Goal: Task Accomplishment & Management: Manage account settings

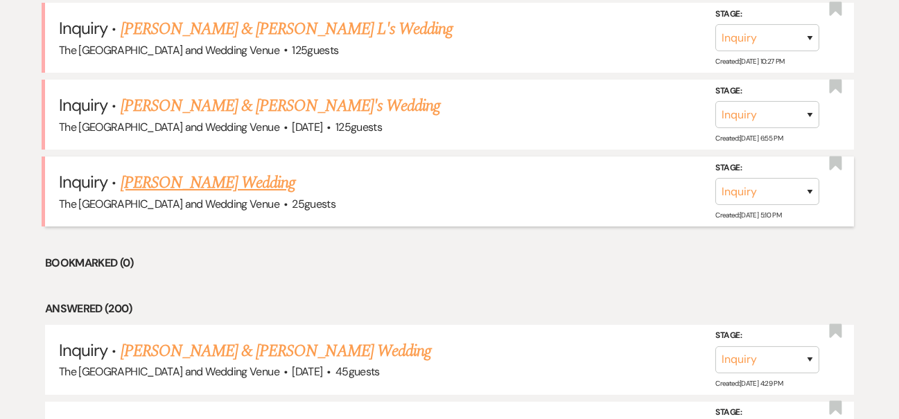
scroll to position [1001, 0]
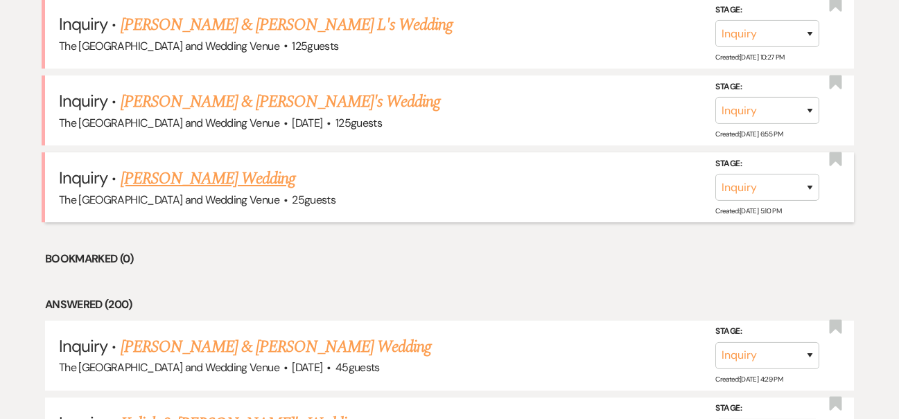
click at [279, 176] on link "[PERSON_NAME] Wedding" at bounding box center [208, 178] width 175 height 25
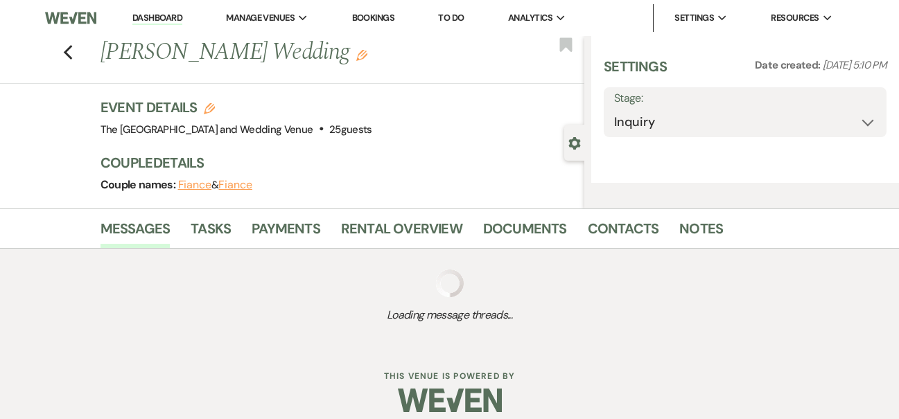
select select "4"
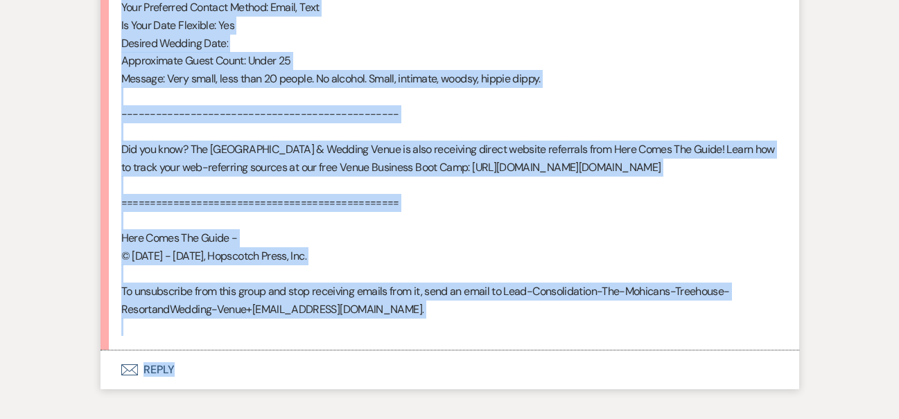
scroll to position [1018, 0]
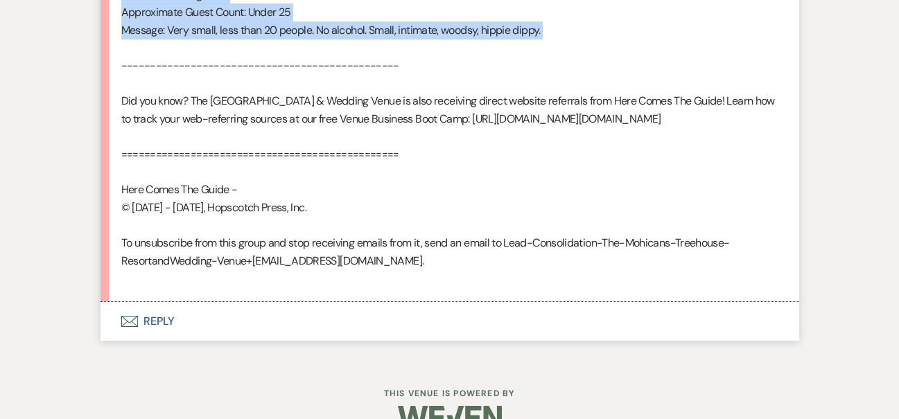
drag, startPoint x: 121, startPoint y: 174, endPoint x: 356, endPoint y: 43, distance: 269.1
copy div "From : [PERSON_NAME] Event : [PERSON_NAME] Event Desired date : Flexible Antici…"
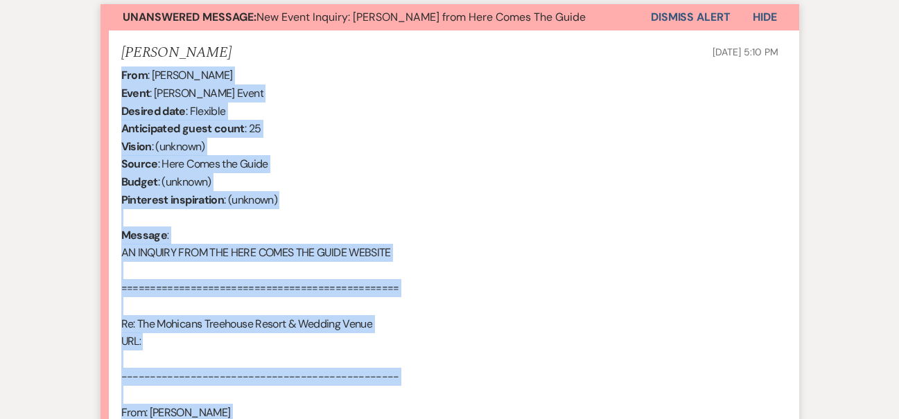
scroll to position [173, 0]
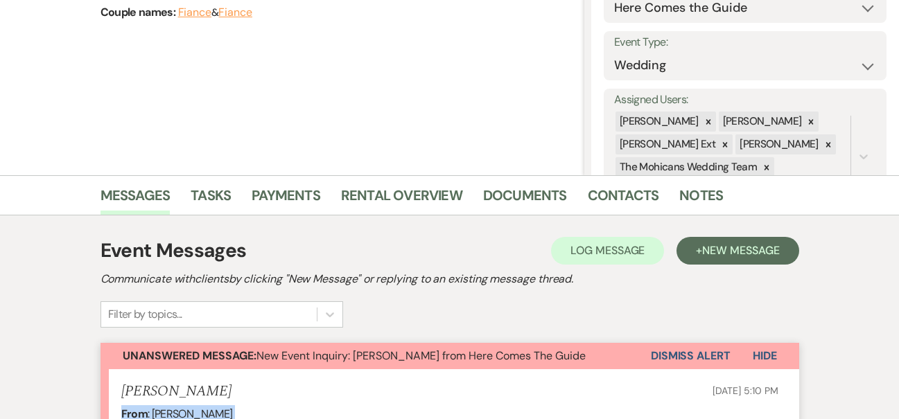
click at [684, 362] on button "Dismiss Alert" at bounding box center [691, 356] width 80 height 26
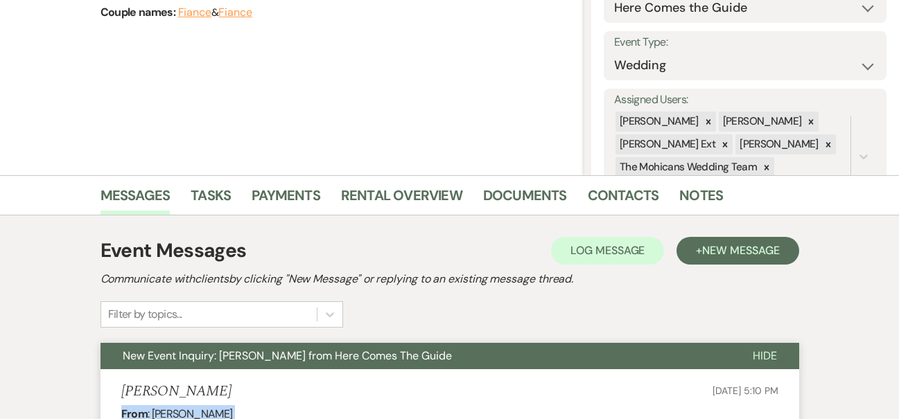
scroll to position [0, 0]
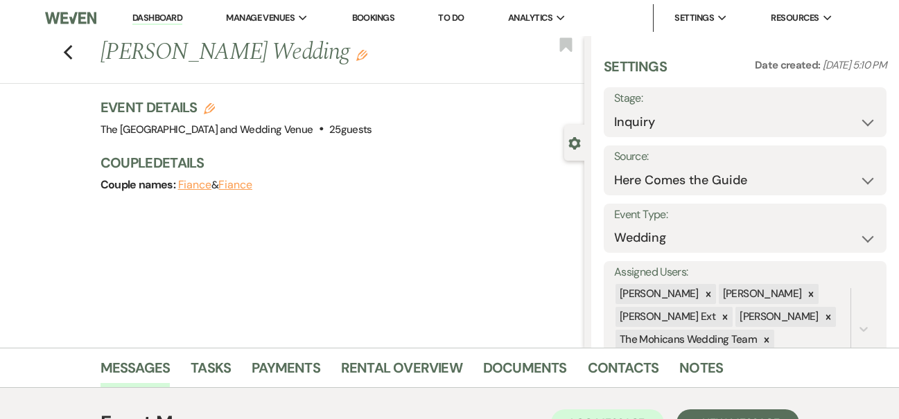
click at [171, 19] on link "Dashboard" at bounding box center [157, 18] width 50 height 13
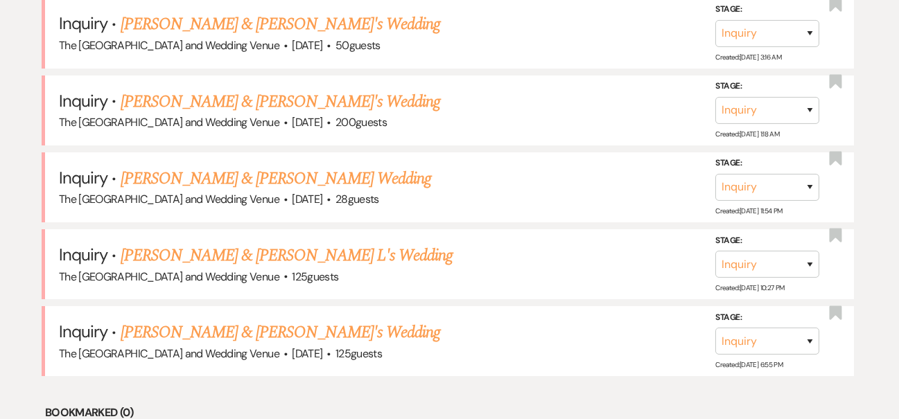
scroll to position [785, 0]
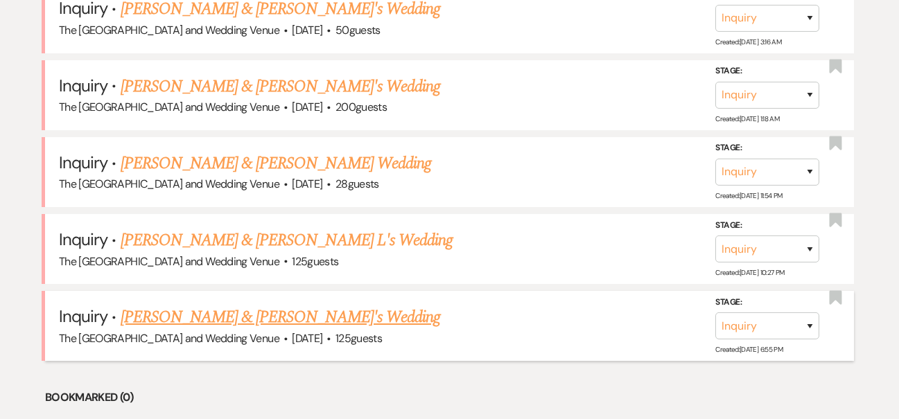
click at [237, 313] on link "[PERSON_NAME] & [PERSON_NAME]'s Wedding" at bounding box center [281, 317] width 320 height 25
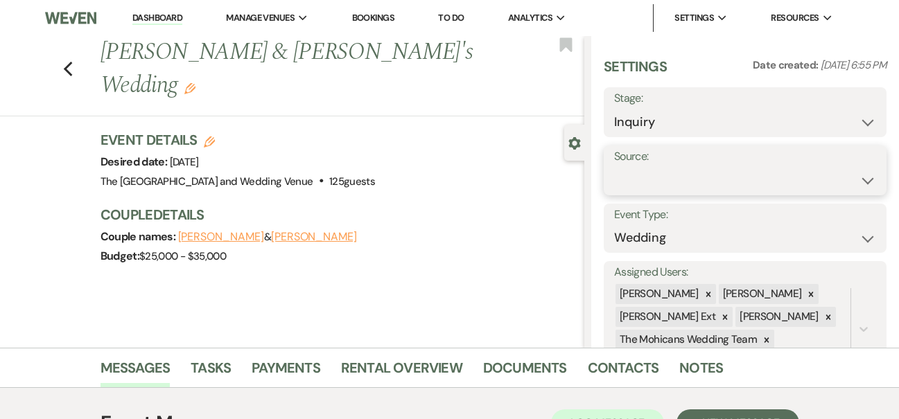
click at [652, 182] on select "Weven Venue Website Instagram Facebook Pinterest Google The Knot Wedding Wire H…" at bounding box center [745, 180] width 262 height 27
select select "5"
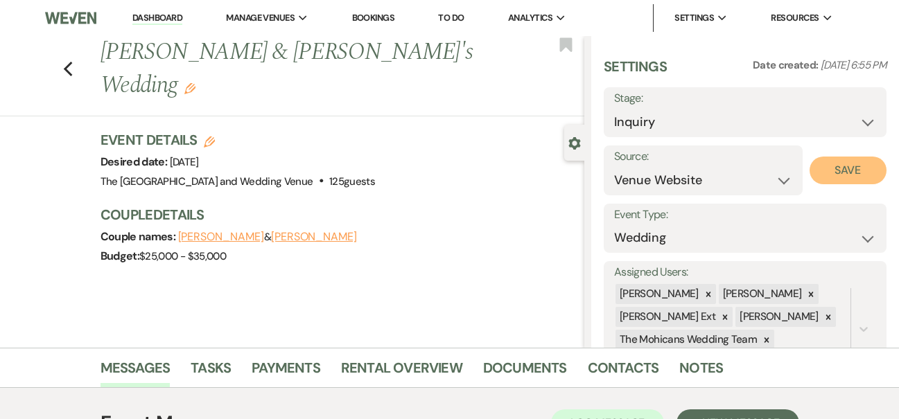
click at [842, 169] on button "Save" at bounding box center [848, 171] width 77 height 28
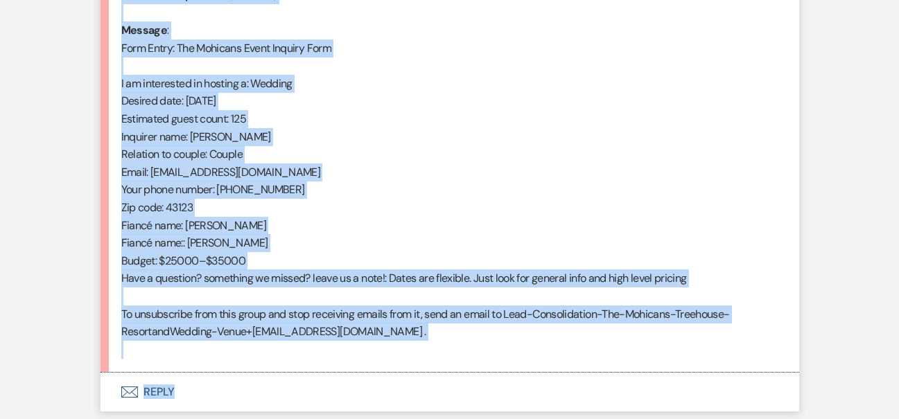
scroll to position [722, 0]
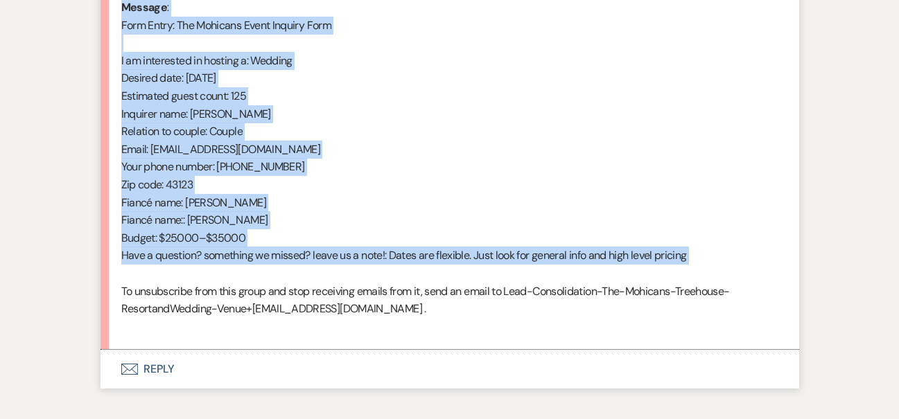
drag, startPoint x: 121, startPoint y: 111, endPoint x: 275, endPoint y: 279, distance: 228.2
click at [275, 279] on div "From : [PERSON_NAME] (Client) Event : [PERSON_NAME] & [PERSON_NAME]'s Event Des…" at bounding box center [449, 96] width 657 height 479
copy div "From : [PERSON_NAME] (Client) Event : [PERSON_NAME] & [PERSON_NAME]'s Event Des…"
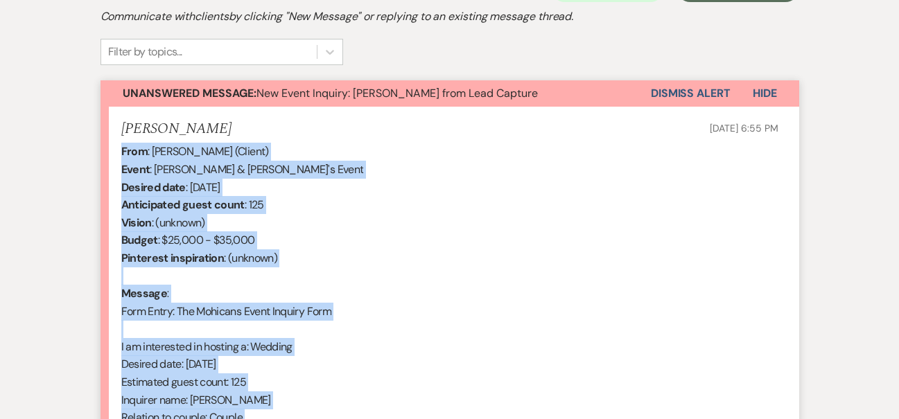
scroll to position [394, 0]
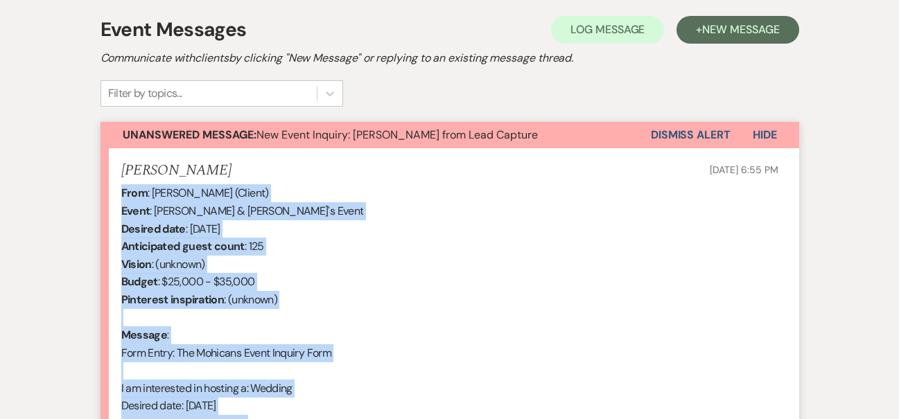
click at [673, 139] on button "Dismiss Alert" at bounding box center [691, 135] width 80 height 26
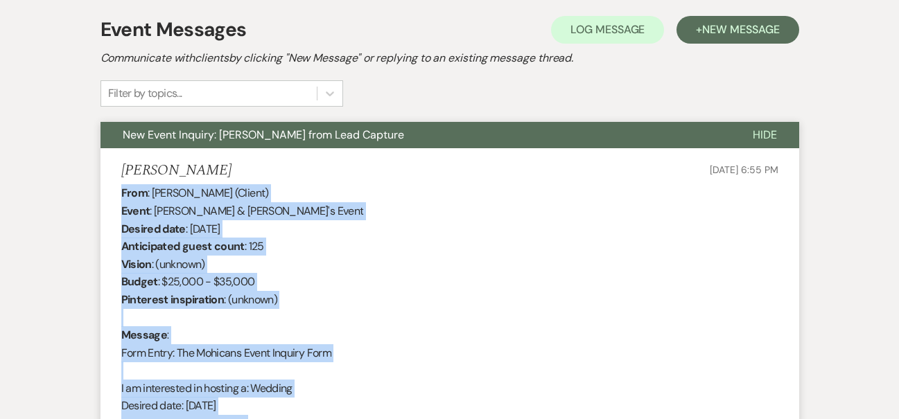
scroll to position [0, 0]
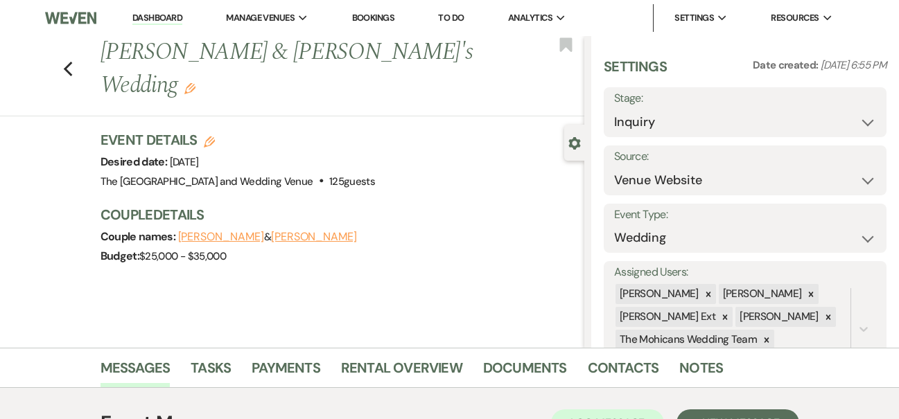
click at [160, 17] on link "Dashboard" at bounding box center [157, 18] width 50 height 13
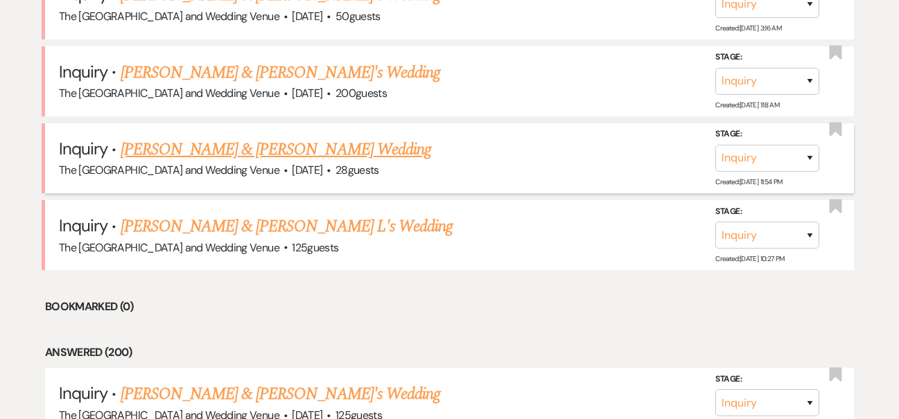
scroll to position [811, 0]
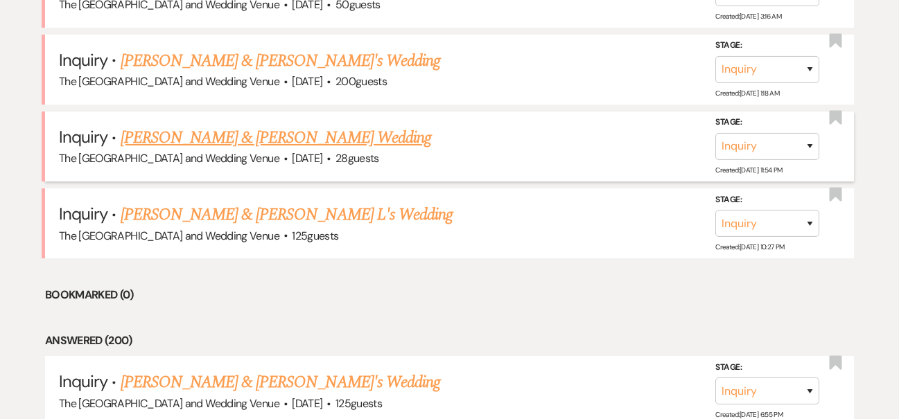
click at [336, 125] on link "[PERSON_NAME] & [PERSON_NAME] Wedding" at bounding box center [276, 137] width 311 height 25
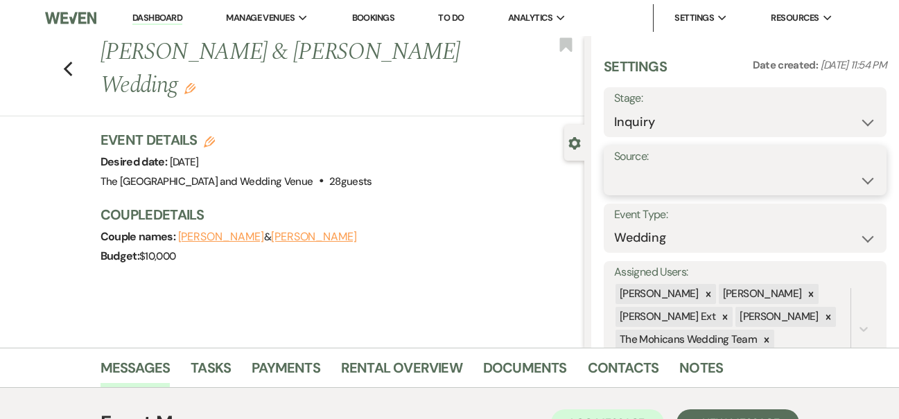
click at [618, 184] on select "Weven Venue Website Instagram Facebook Pinterest Google The Knot Wedding Wire H…" at bounding box center [745, 180] width 262 height 27
select select "5"
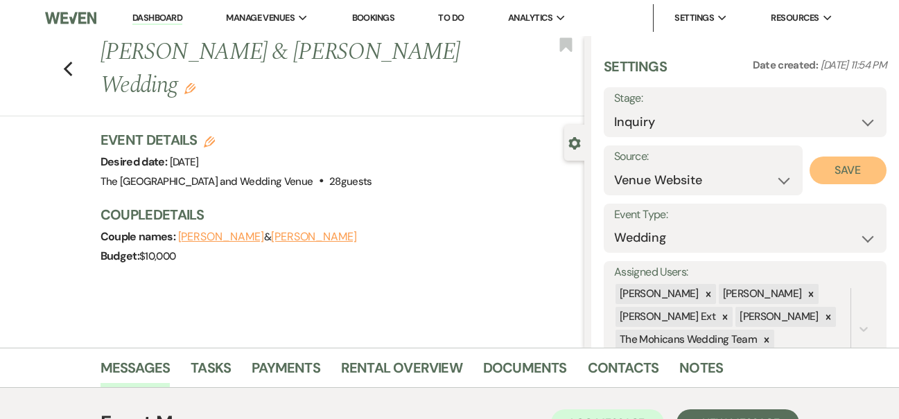
click at [811, 173] on button "Save" at bounding box center [848, 171] width 77 height 28
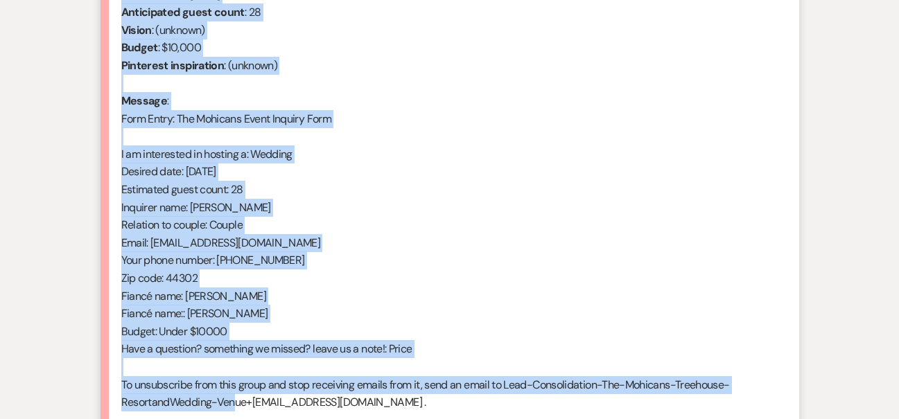
scroll to position [650, 0]
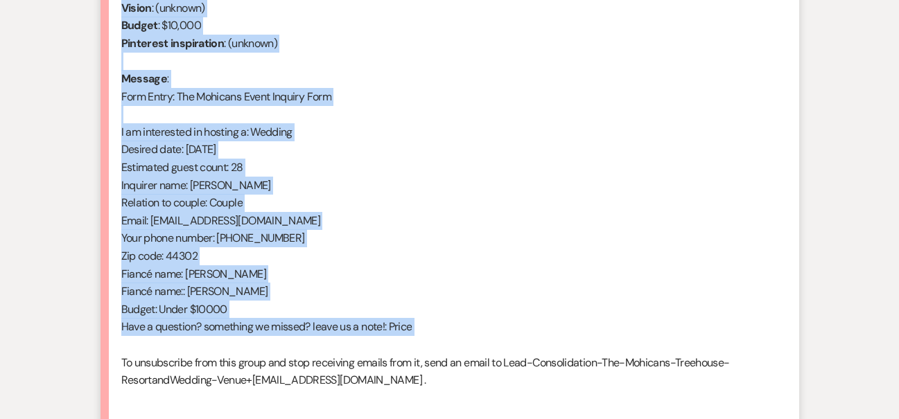
drag, startPoint x: 122, startPoint y: 281, endPoint x: 258, endPoint y: 349, distance: 151.9
click at [258, 349] on div "From : [PERSON_NAME] (Client) Event : [PERSON_NAME] & [PERSON_NAME] Event Desir…" at bounding box center [449, 167] width 657 height 479
copy div "From : [PERSON_NAME] (Client) Event : [PERSON_NAME] & [PERSON_NAME] Event Desir…"
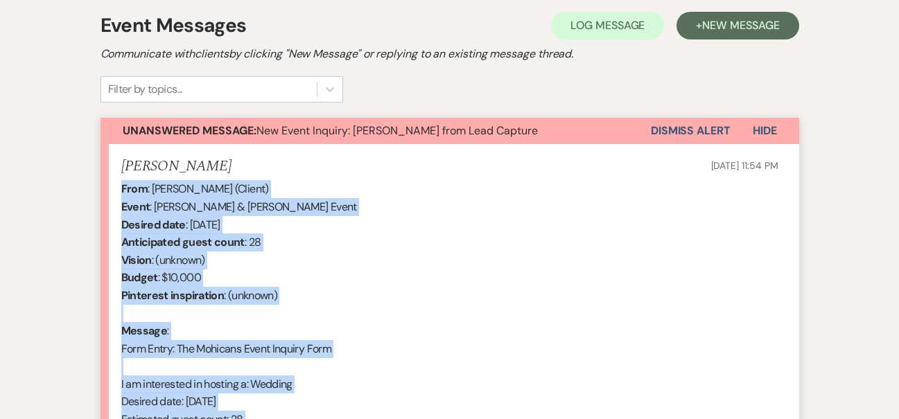
scroll to position [290, 0]
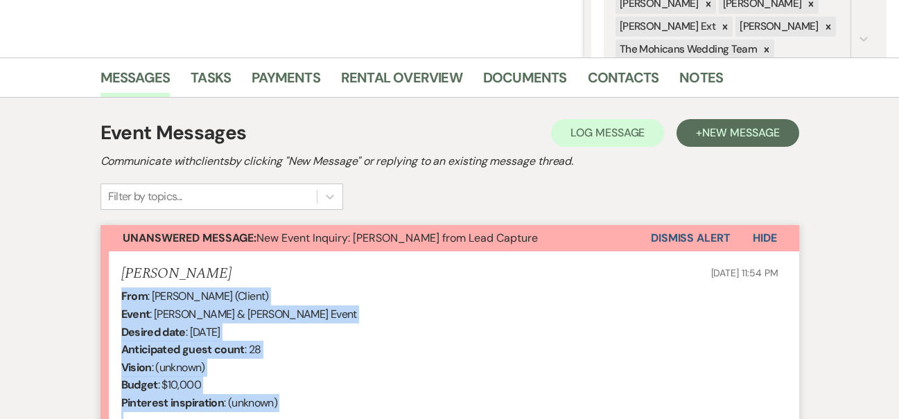
click at [674, 236] on button "Dismiss Alert" at bounding box center [691, 238] width 80 height 26
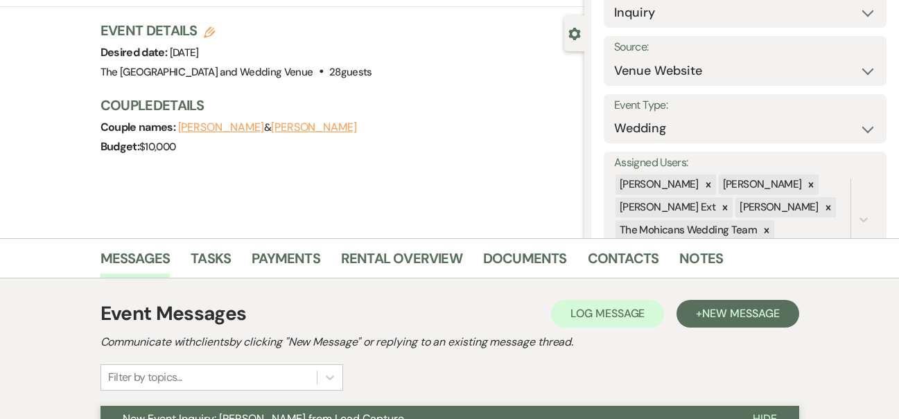
scroll to position [0, 0]
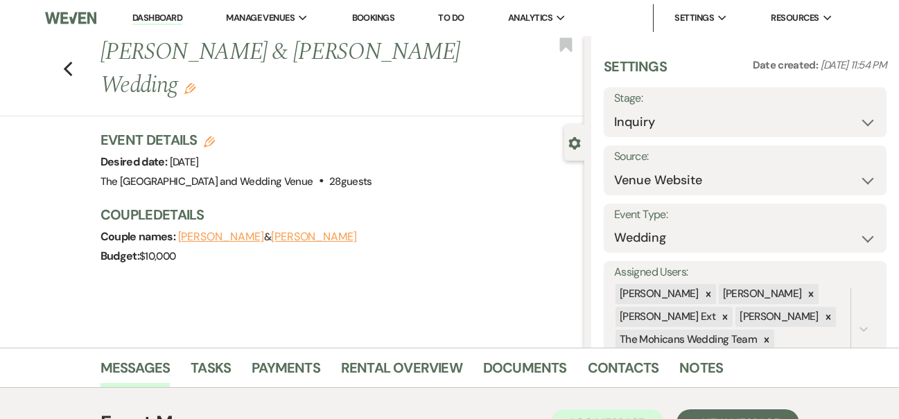
click at [173, 15] on link "Dashboard" at bounding box center [157, 18] width 50 height 13
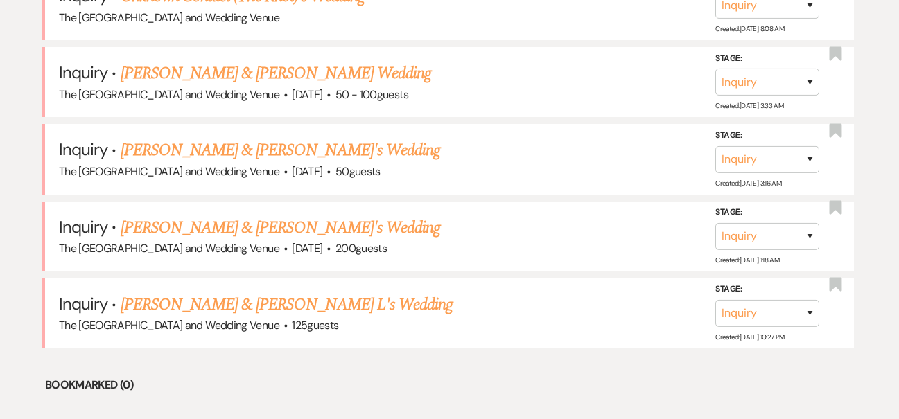
scroll to position [646, 0]
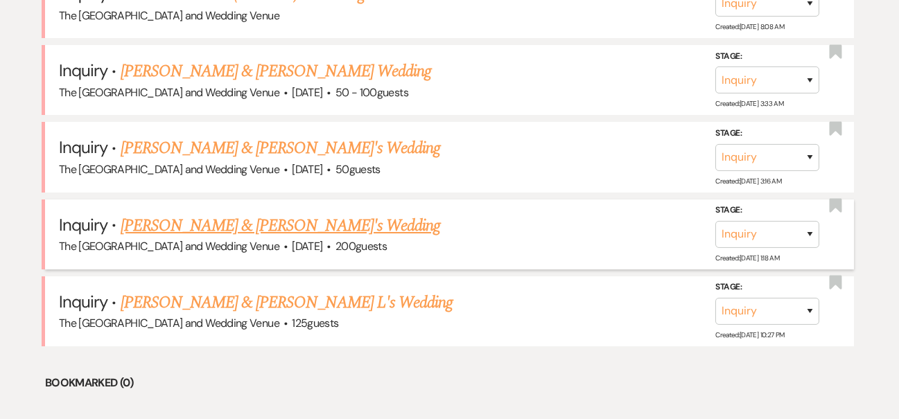
click at [259, 218] on link "[PERSON_NAME] & [PERSON_NAME]'s Wedding" at bounding box center [281, 226] width 320 height 25
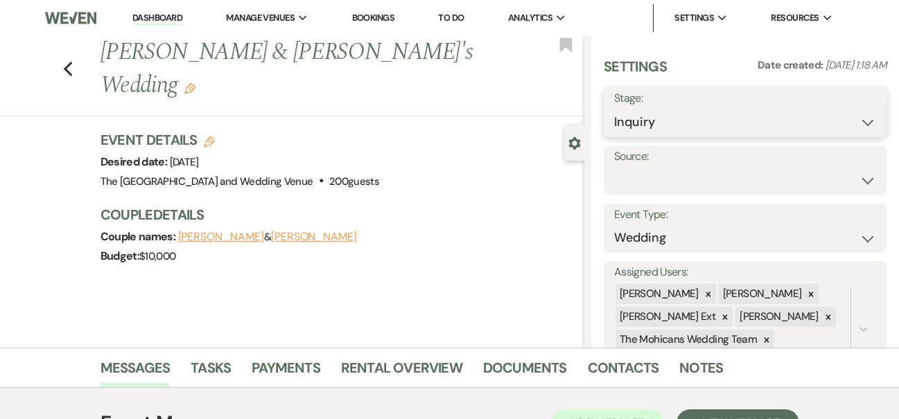
click at [649, 123] on select "Inquiry Follow Up Tour Requested Tour Confirmed Toured Proposal Sent Booked Lost" at bounding box center [745, 122] width 262 height 27
select select "9"
click at [854, 109] on button "Save" at bounding box center [857, 112] width 58 height 28
click at [715, 177] on select "Weven Venue Website Instagram Facebook Pinterest Google The Knot Wedding Wire H…" at bounding box center [745, 180] width 262 height 27
select select "5"
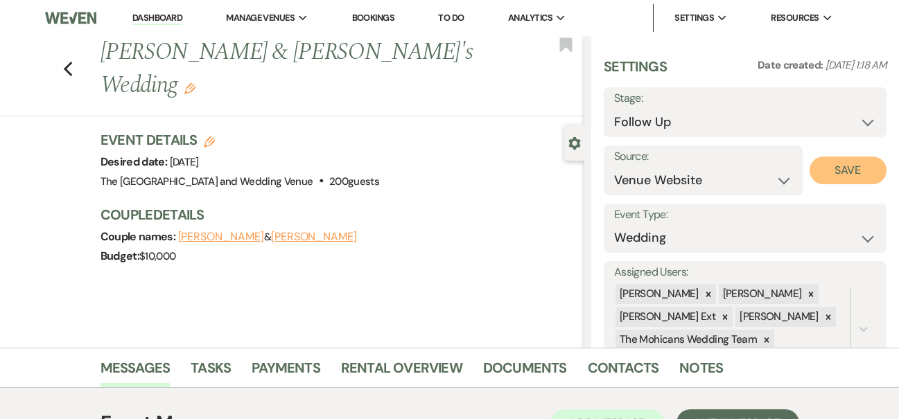
click at [843, 168] on button "Save" at bounding box center [848, 171] width 77 height 28
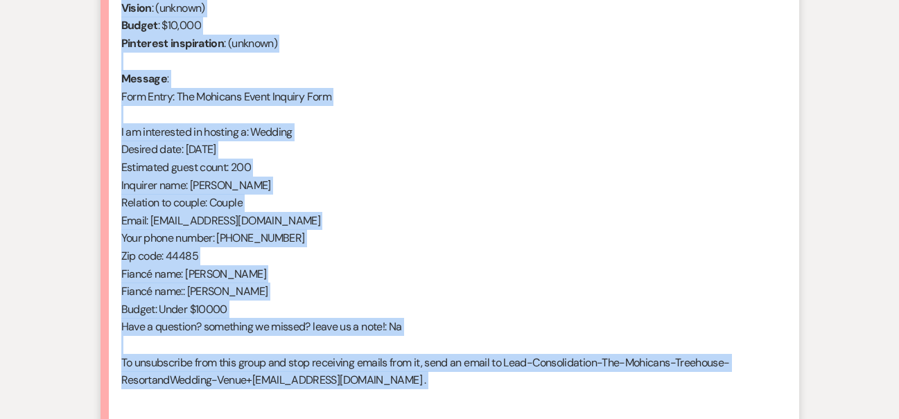
scroll to position [672, 0]
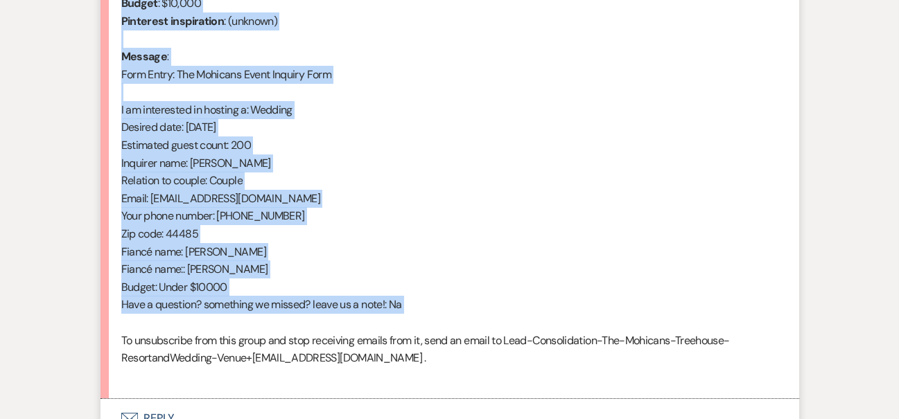
drag, startPoint x: 121, startPoint y: 112, endPoint x: 291, endPoint y: 329, distance: 276.5
click at [291, 329] on div "From : [PERSON_NAME] (Client) Event : [PERSON_NAME] & [PERSON_NAME]'s Event Des…" at bounding box center [449, 145] width 657 height 479
copy div "From : [PERSON_NAME] (Client) Event : [PERSON_NAME] & [PERSON_NAME]'s Event Des…"
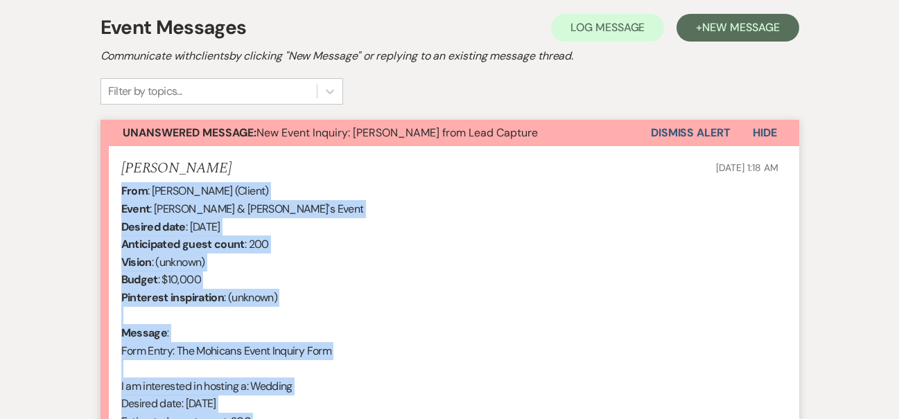
scroll to position [209, 0]
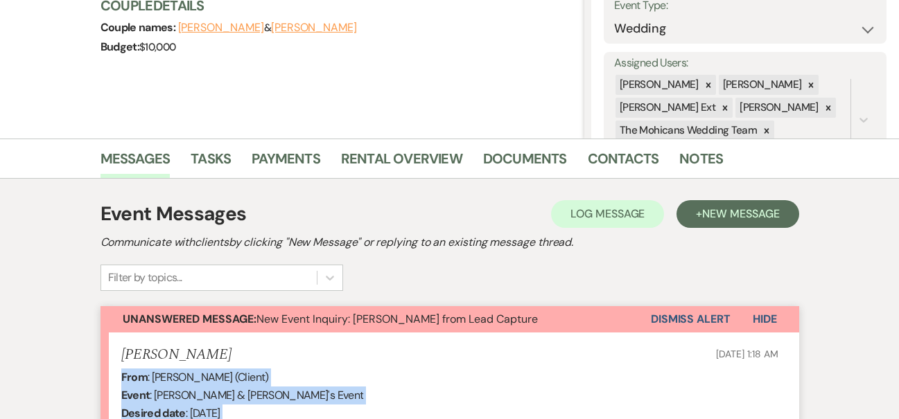
click at [684, 318] on button "Dismiss Alert" at bounding box center [691, 319] width 80 height 26
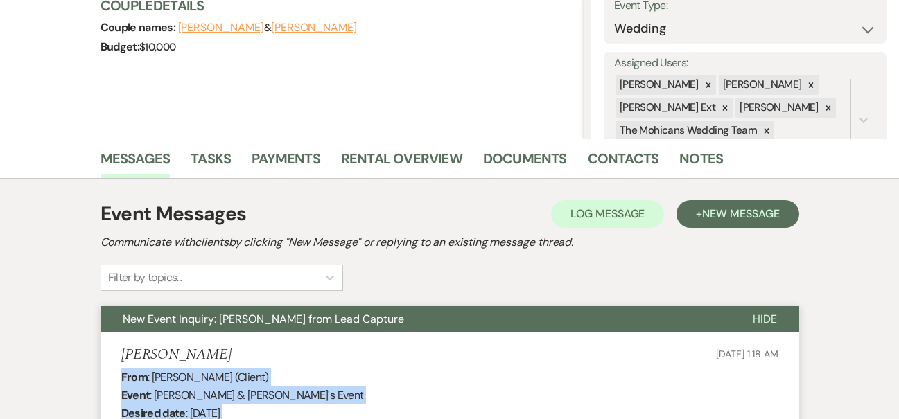
scroll to position [0, 0]
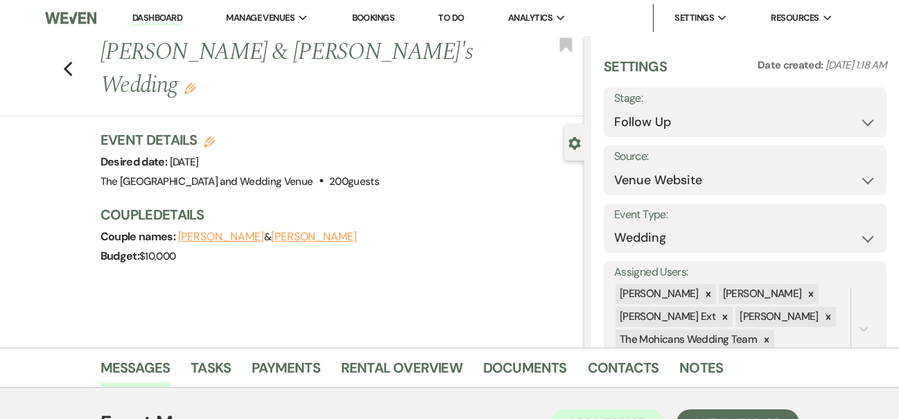
click at [150, 13] on link "Dashboard" at bounding box center [157, 18] width 50 height 13
select select "9"
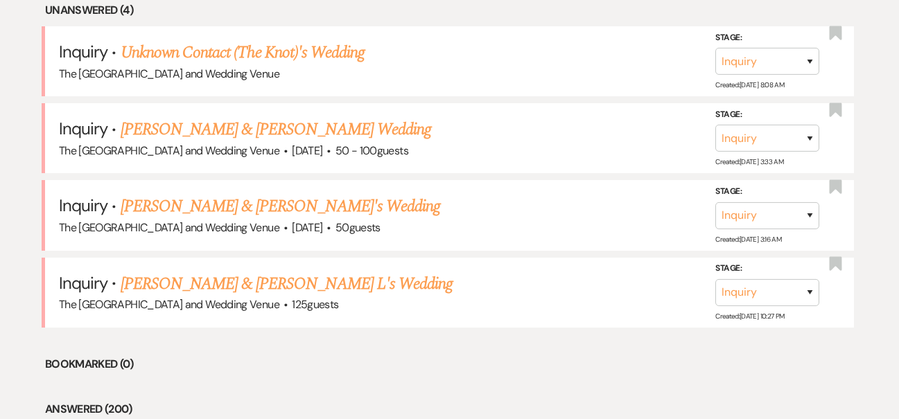
scroll to position [593, 0]
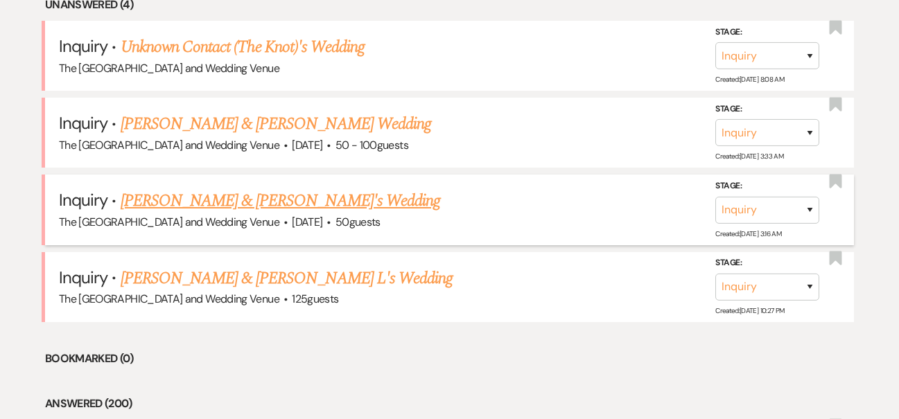
click at [281, 198] on link "[PERSON_NAME] & [PERSON_NAME]'s Wedding" at bounding box center [281, 201] width 320 height 25
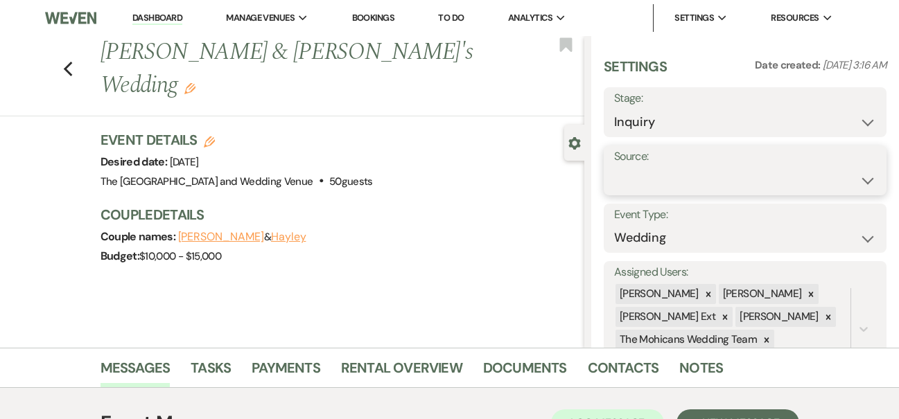
click at [650, 176] on select "Weven Venue Website Instagram Facebook Pinterest Google The Knot Wedding Wire H…" at bounding box center [745, 180] width 262 height 27
select select "5"
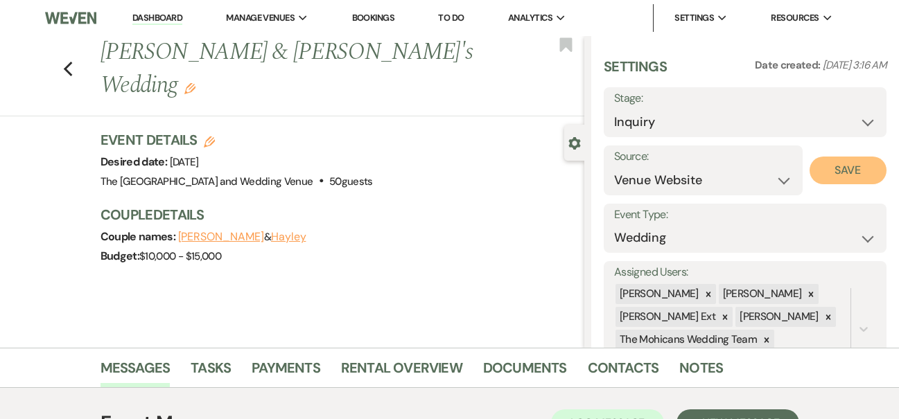
click at [847, 172] on button "Save" at bounding box center [848, 171] width 77 height 28
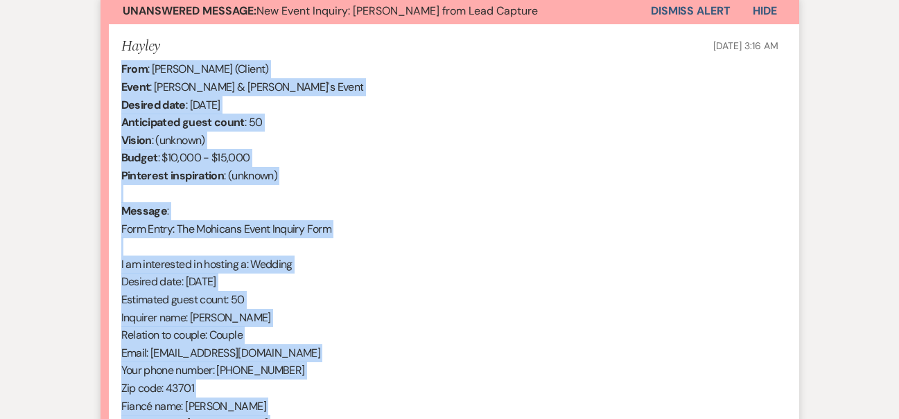
scroll to position [801, 0]
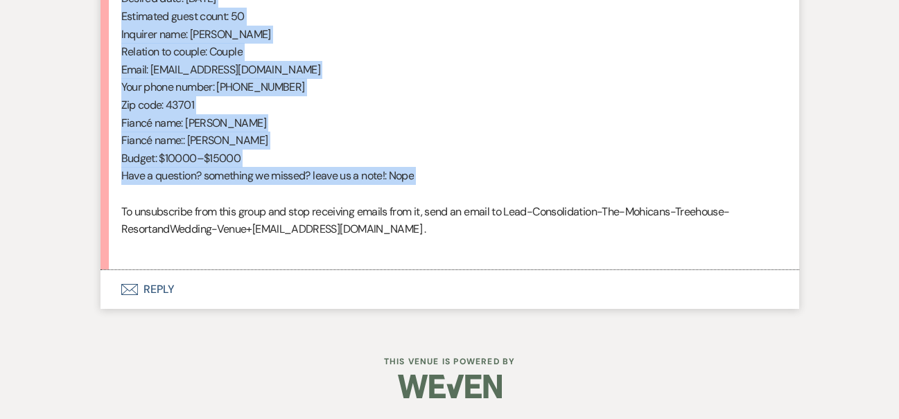
drag, startPoint x: 123, startPoint y: 225, endPoint x: 333, endPoint y: 198, distance: 212.5
click at [333, 198] on div "From : [PERSON_NAME] (Client) Event : [PERSON_NAME] & [PERSON_NAME]'s Event Des…" at bounding box center [449, 16] width 657 height 479
copy div "From : [PERSON_NAME] (Client) Event : [PERSON_NAME] & [PERSON_NAME]'s Event Des…"
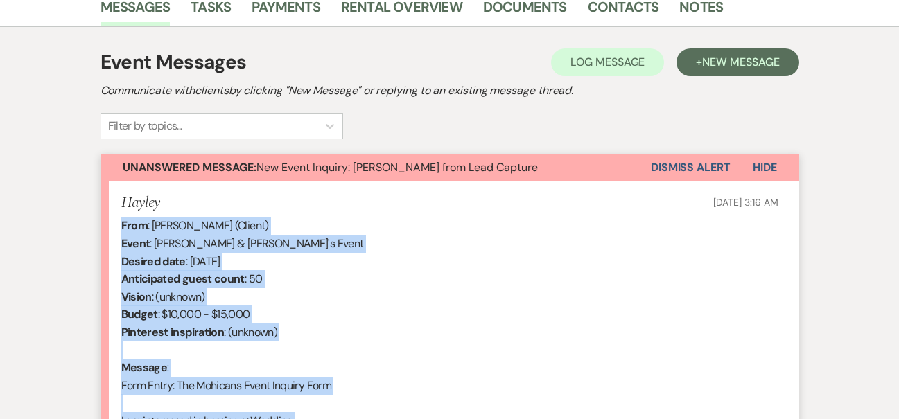
scroll to position [343, 0]
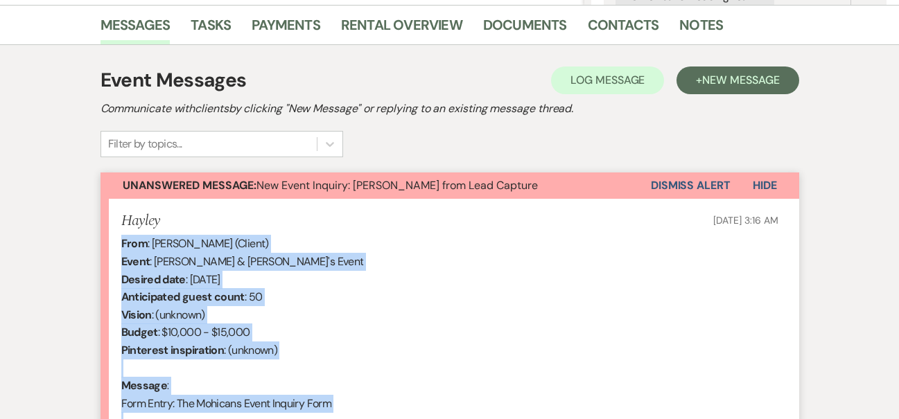
click at [677, 184] on button "Dismiss Alert" at bounding box center [691, 186] width 80 height 26
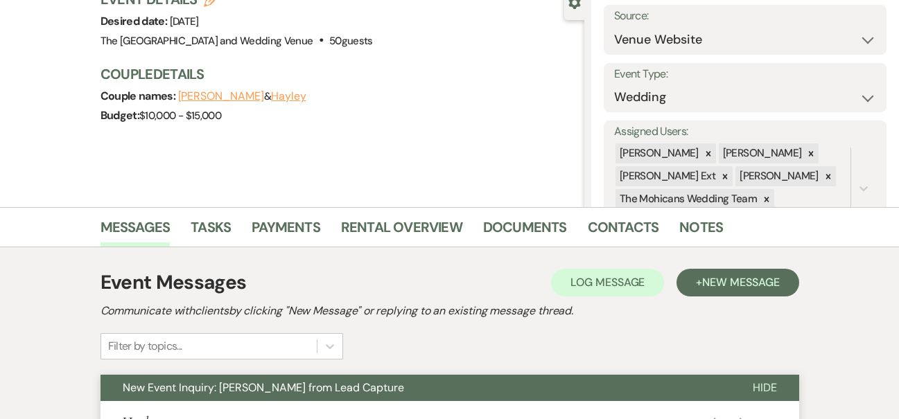
scroll to position [0, 0]
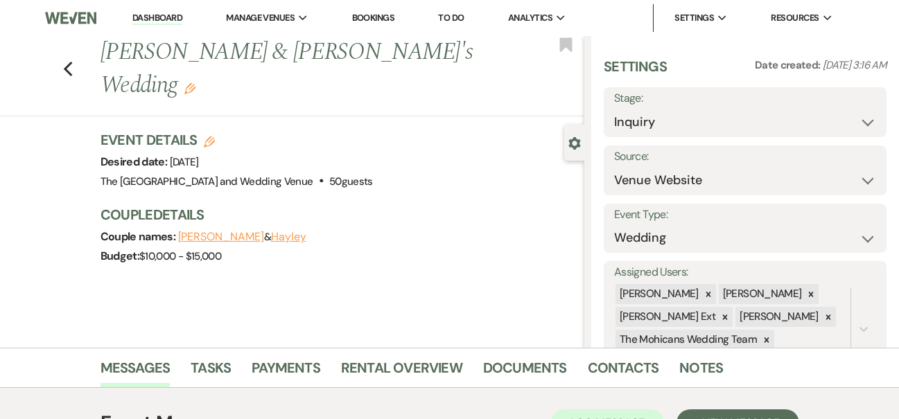
click at [155, 12] on link "Dashboard" at bounding box center [157, 18] width 50 height 13
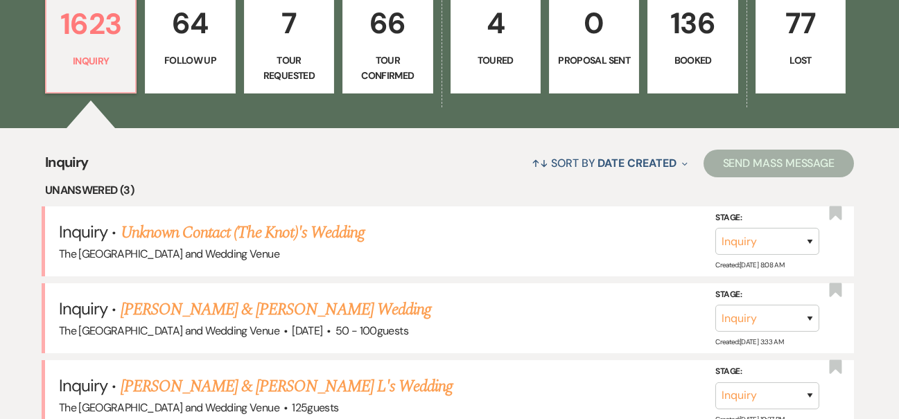
scroll to position [419, 0]
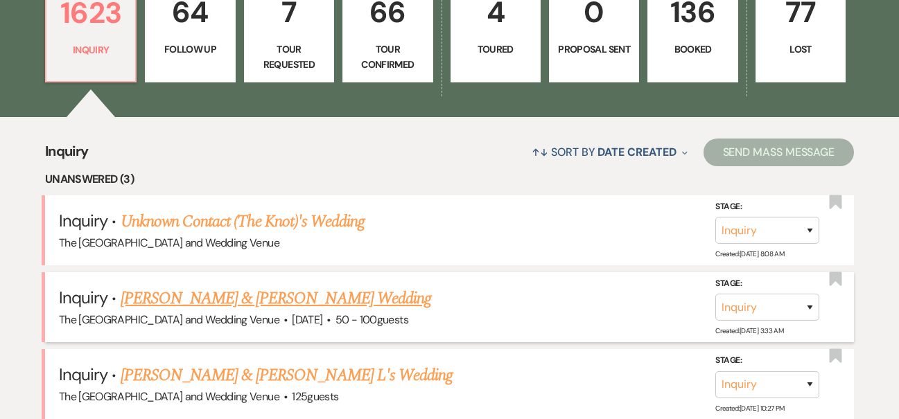
click at [278, 295] on link "[PERSON_NAME] & [PERSON_NAME] Wedding" at bounding box center [276, 298] width 311 height 25
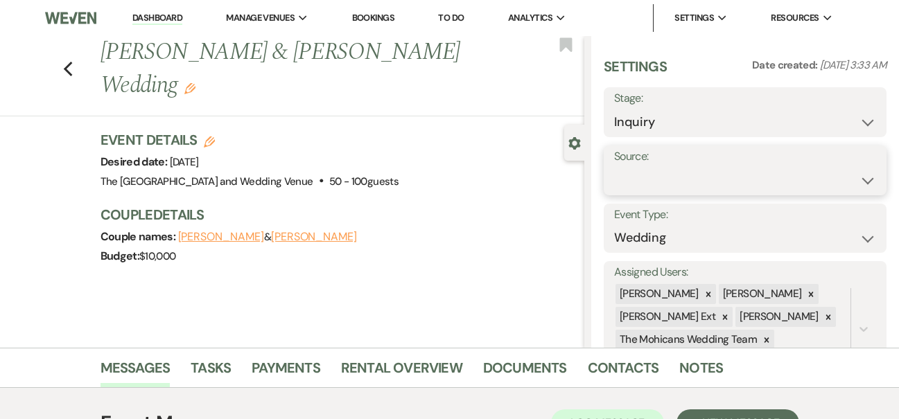
click at [685, 173] on select "Weven Venue Website Instagram Facebook Pinterest Google The Knot Wedding Wire H…" at bounding box center [745, 180] width 262 height 27
select select "5"
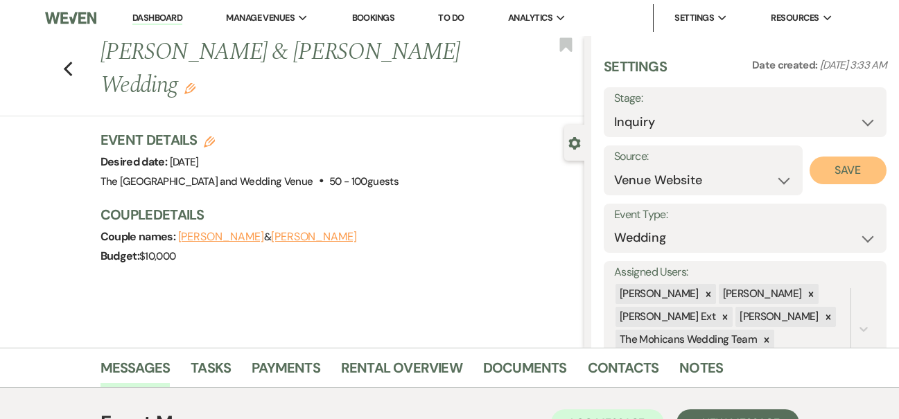
click at [828, 178] on button "Save" at bounding box center [848, 171] width 77 height 28
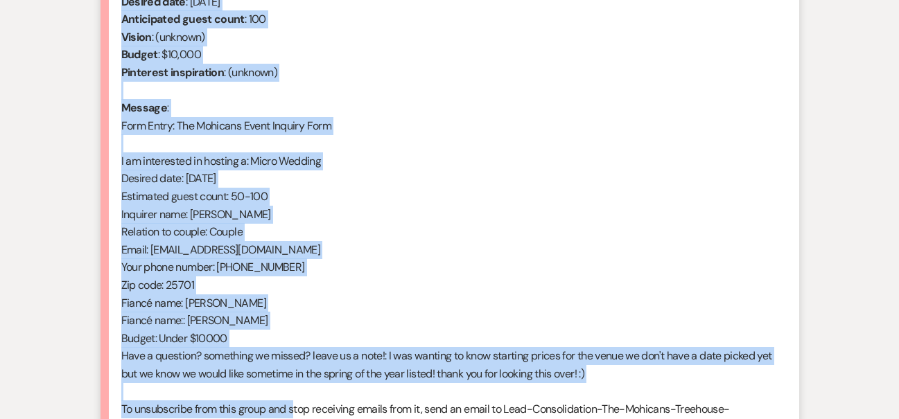
scroll to position [635, 0]
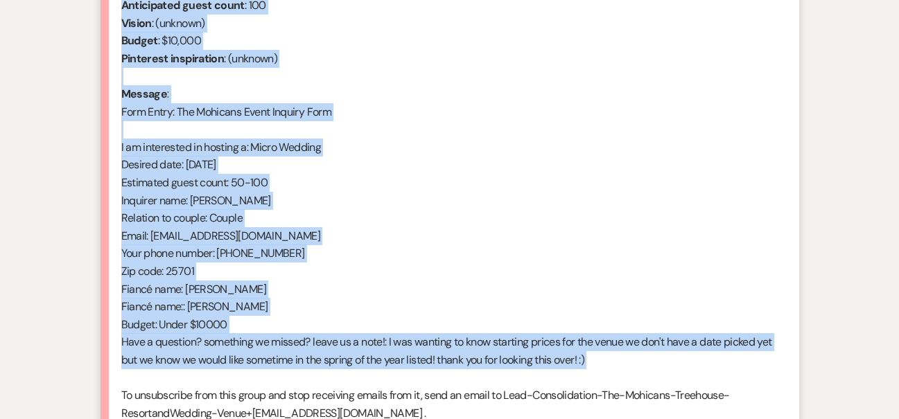
drag, startPoint x: 121, startPoint y: 299, endPoint x: 299, endPoint y: 380, distance: 195.5
click at [299, 380] on div "From : [PERSON_NAME] (Client) Event : [PERSON_NAME] & [PERSON_NAME] Event Desir…" at bounding box center [449, 191] width 657 height 497
copy div "From : [PERSON_NAME] (Client) Event : [PERSON_NAME] & [PERSON_NAME] Event Desir…"
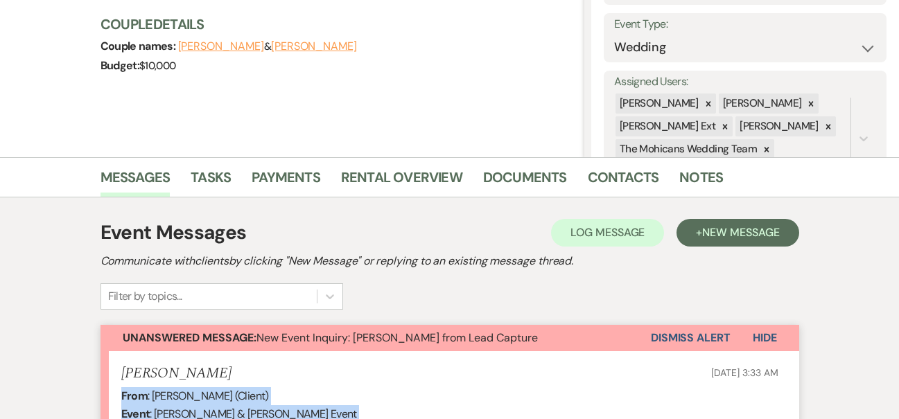
scroll to position [196, 0]
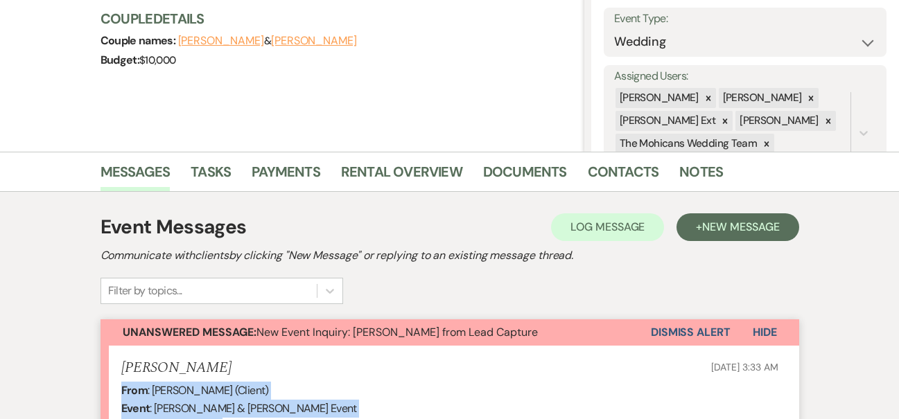
click at [675, 335] on button "Dismiss Alert" at bounding box center [691, 333] width 80 height 26
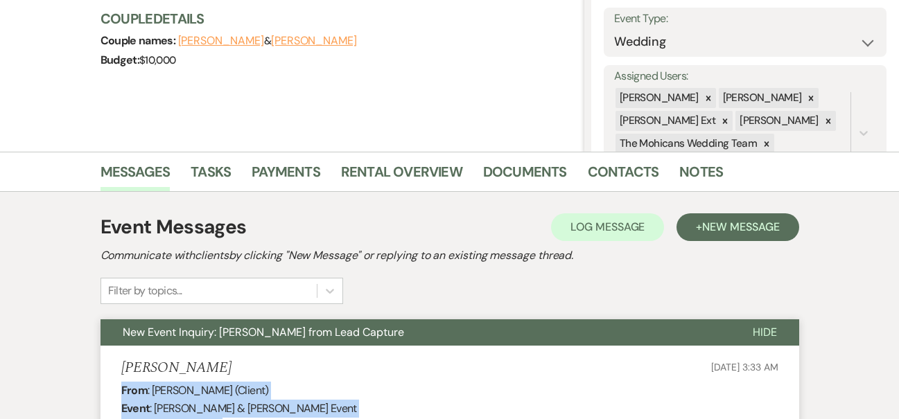
scroll to position [0, 0]
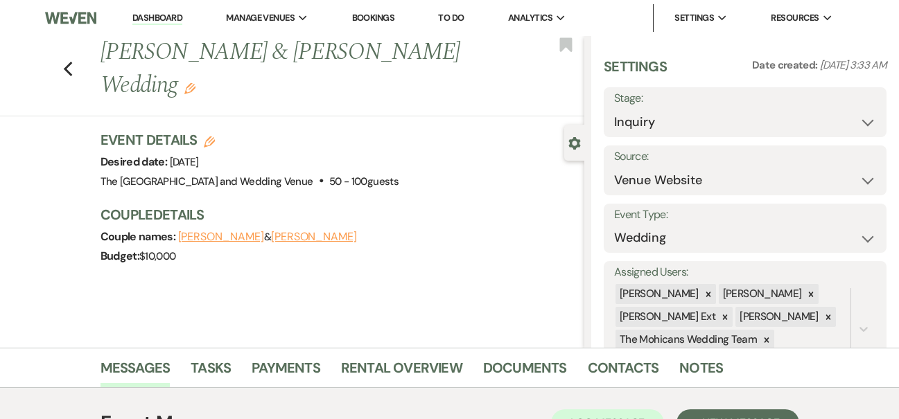
click at [148, 20] on link "Dashboard" at bounding box center [157, 18] width 50 height 13
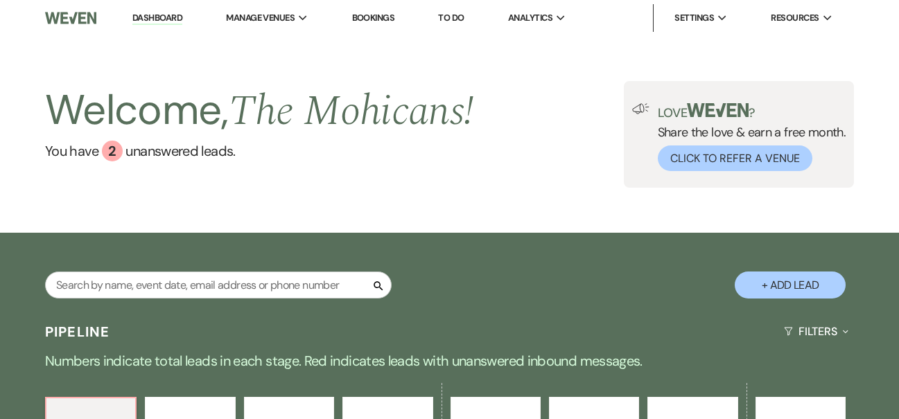
scroll to position [478, 0]
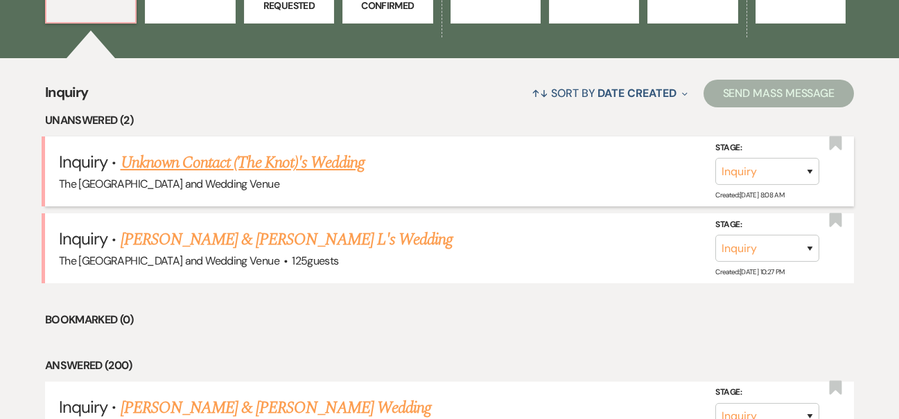
click at [284, 162] on link "Unknown Contact (The Knot)'s Wedding" at bounding box center [243, 162] width 244 height 25
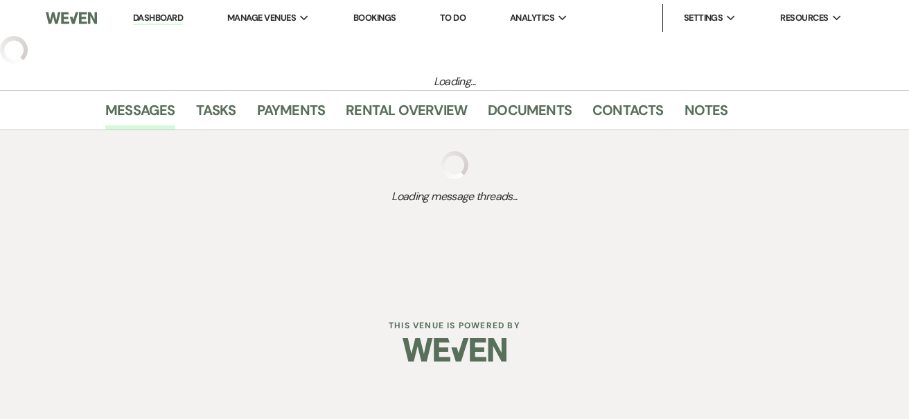
select select "2"
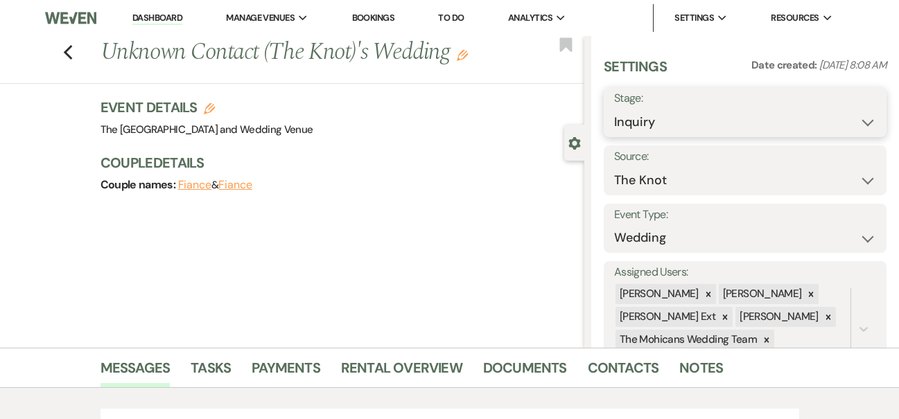
click at [697, 121] on select "Inquiry Follow Up Tour Requested Tour Confirmed Toured Proposal Sent Booked Lost" at bounding box center [745, 122] width 262 height 27
select select "8"
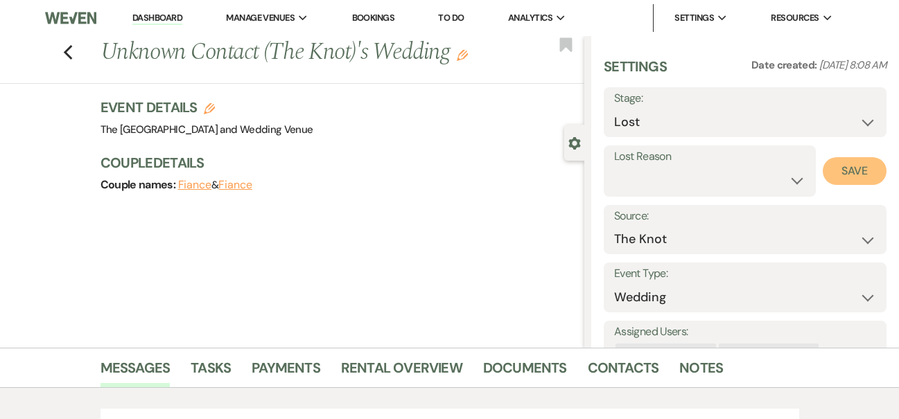
click at [843, 178] on button "Save" at bounding box center [855, 171] width 64 height 28
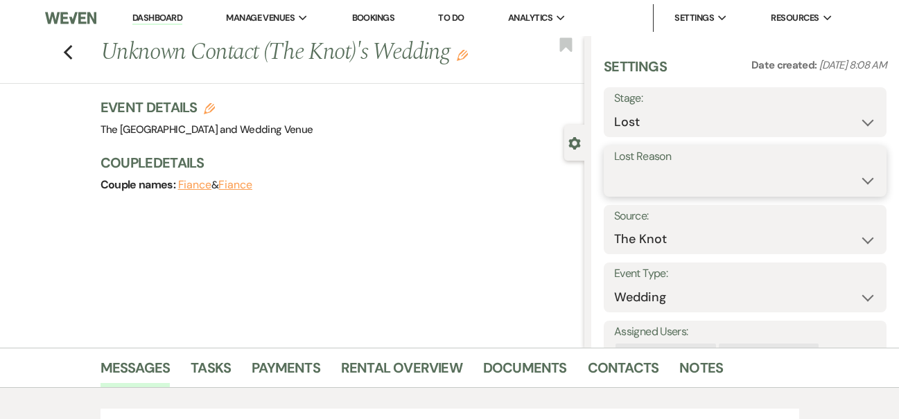
click at [658, 186] on select "Booked Elsewhere Budget Date Unavailable No Response Not a Good Match Capacity …" at bounding box center [745, 180] width 262 height 27
select select "2"
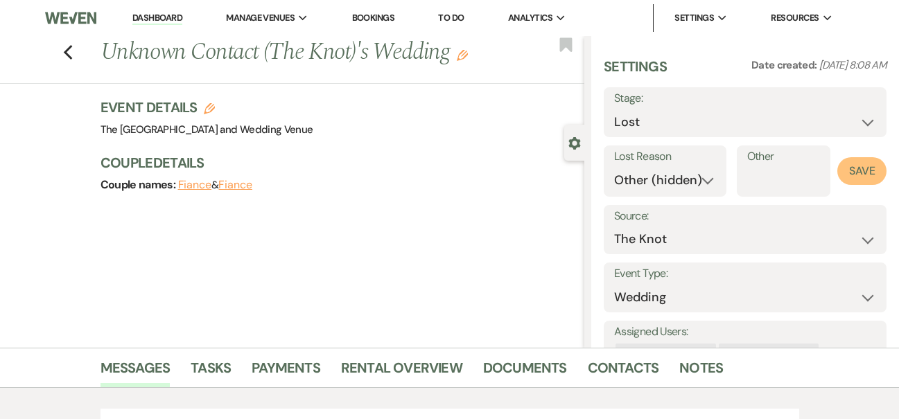
click at [855, 170] on button "Save" at bounding box center [861, 171] width 49 height 28
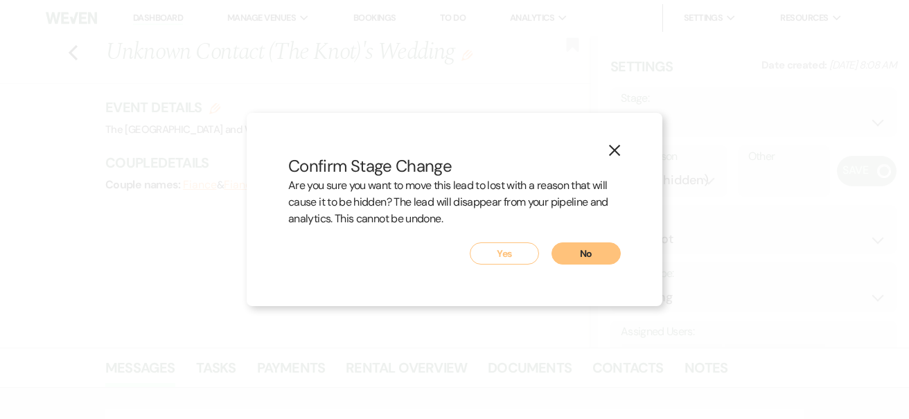
click at [492, 254] on button "Yes" at bounding box center [504, 254] width 69 height 22
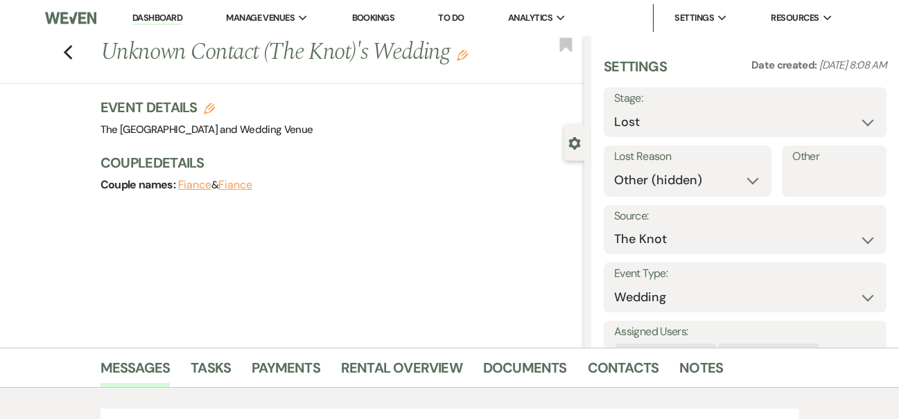
click at [164, 17] on link "Dashboard" at bounding box center [157, 18] width 50 height 13
select select "8"
select select "2"
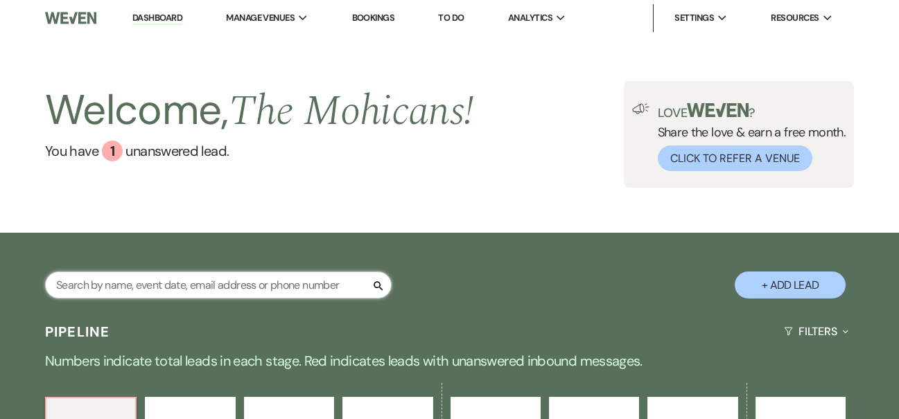
click at [209, 284] on input "text" at bounding box center [218, 285] width 347 height 27
type input "[PERSON_NAME]"
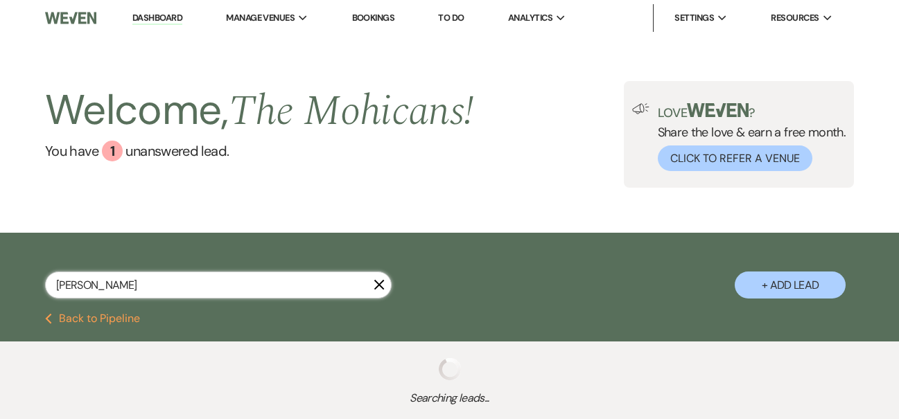
select select "9"
select select "8"
select select "9"
select select "8"
select select "1"
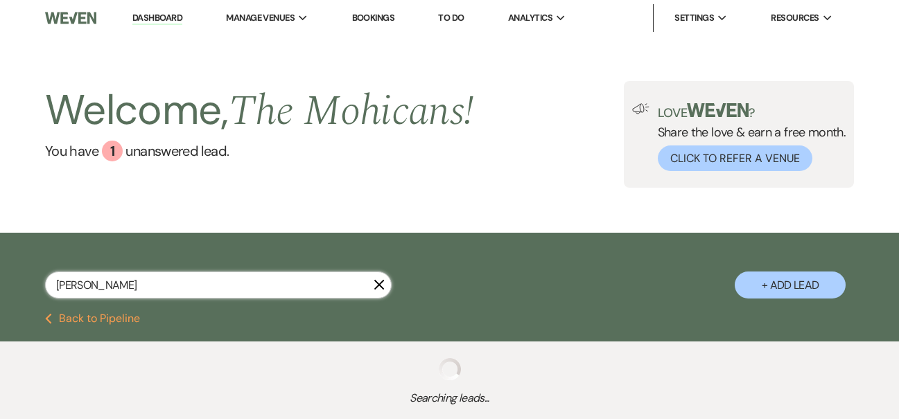
select select "4"
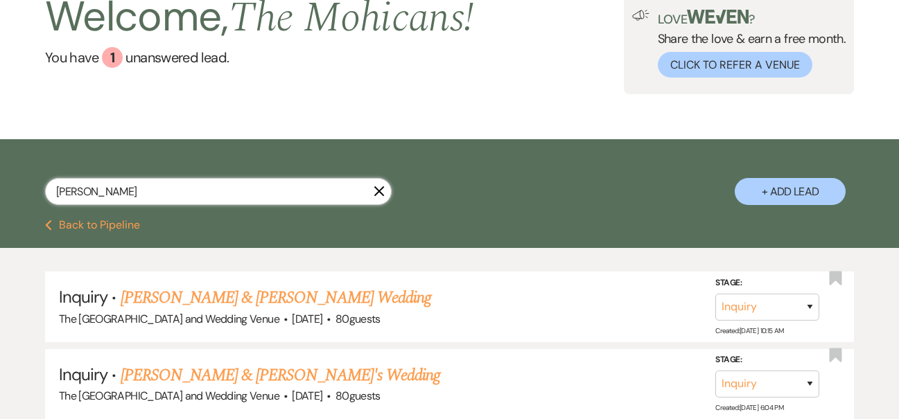
scroll to position [83, 0]
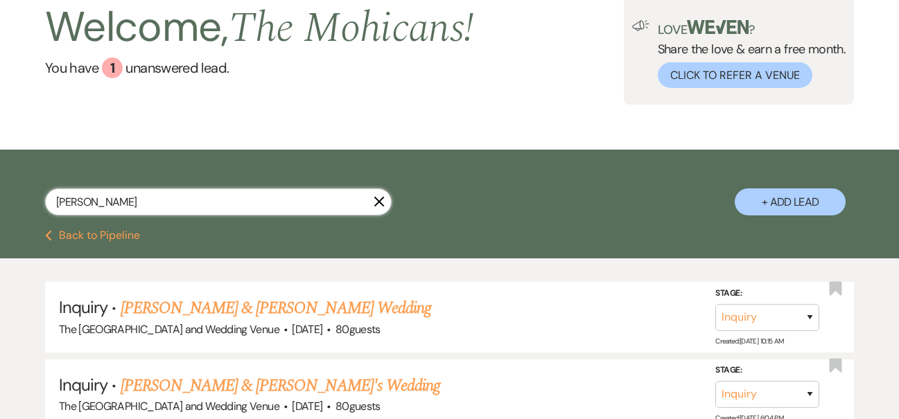
drag, startPoint x: 94, startPoint y: 201, endPoint x: 60, endPoint y: 200, distance: 34.7
click at [60, 200] on input "[PERSON_NAME]" at bounding box center [218, 202] width 347 height 27
type input "[PERSON_NAME]"
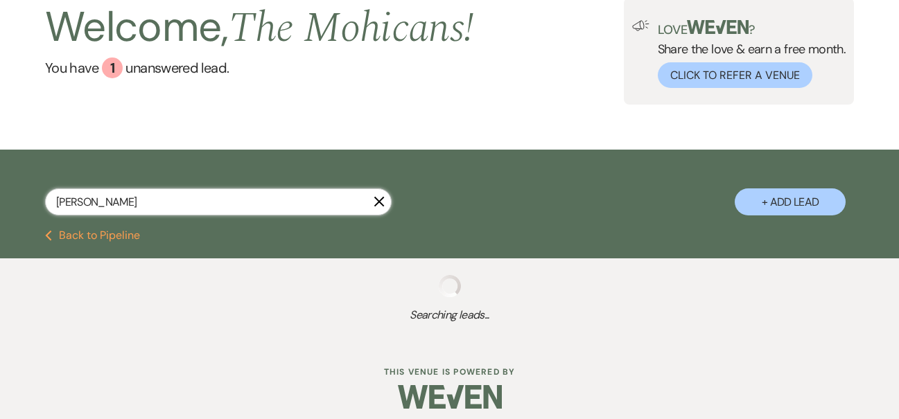
select select "9"
select select "4"
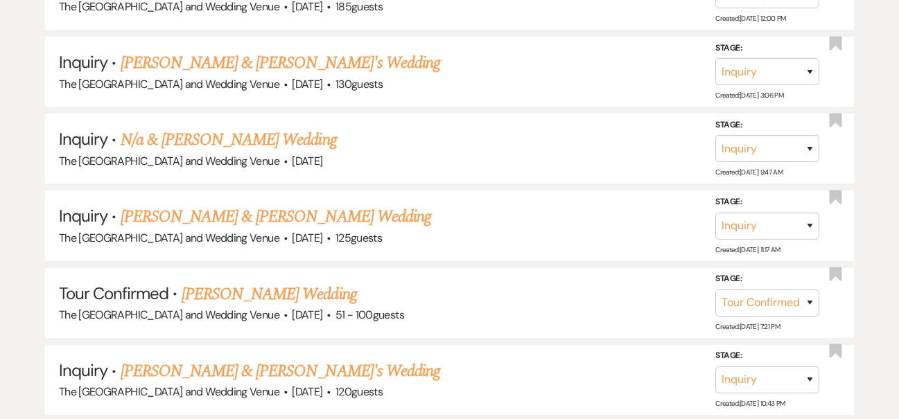
scroll to position [564, 0]
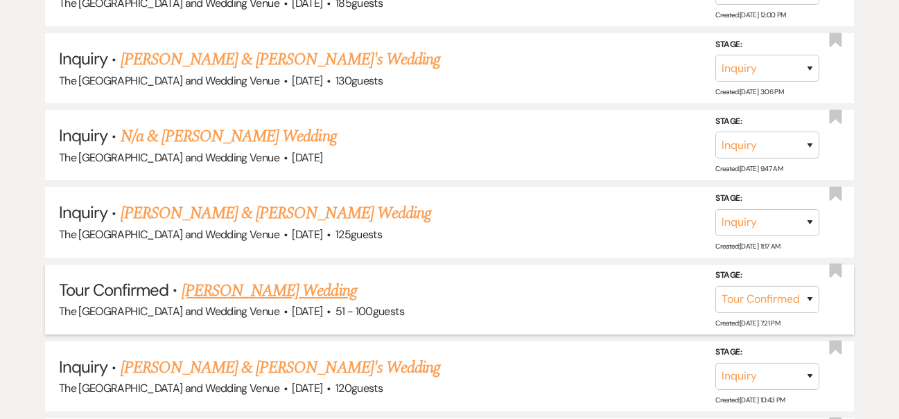
type input "[PERSON_NAME]"
click at [769, 299] on select "Inquiry Follow Up Tour Requested Tour Confirmed Toured Proposal Sent Booked Lost" at bounding box center [767, 299] width 104 height 27
select select "8"
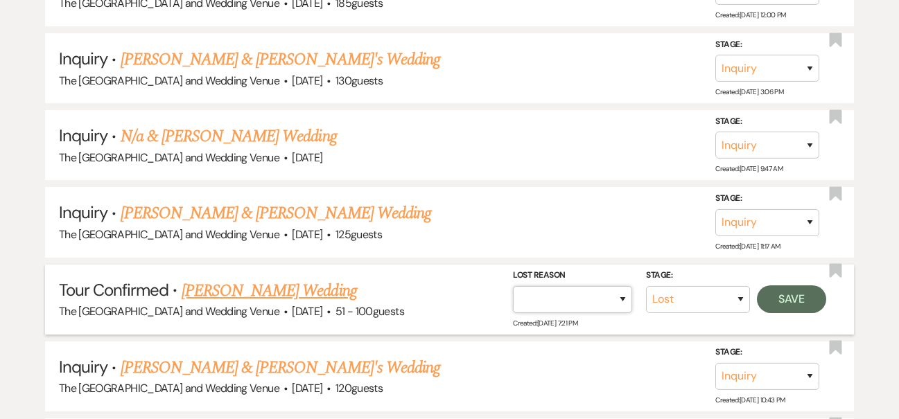
click at [620, 299] on select "Booked Elsewhere Budget Date Unavailable No Response Not a Good Match Capacity …" at bounding box center [572, 299] width 119 height 27
select select "6"
click at [797, 301] on button "Save" at bounding box center [791, 300] width 69 height 28
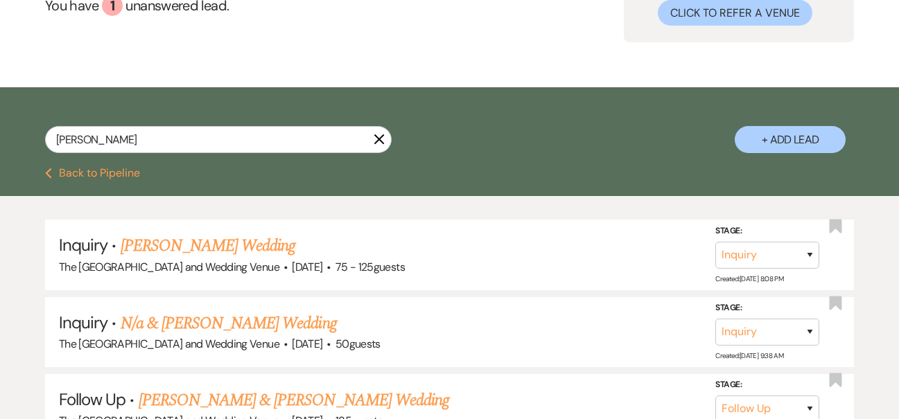
scroll to position [0, 0]
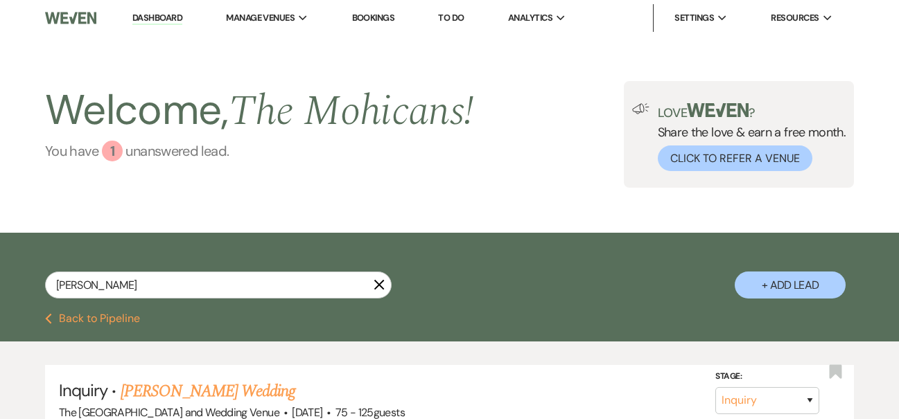
click at [186, 154] on link "You have 1 unanswered lead ." at bounding box center [259, 151] width 429 height 21
click at [162, 12] on link "Dashboard" at bounding box center [157, 18] width 50 height 13
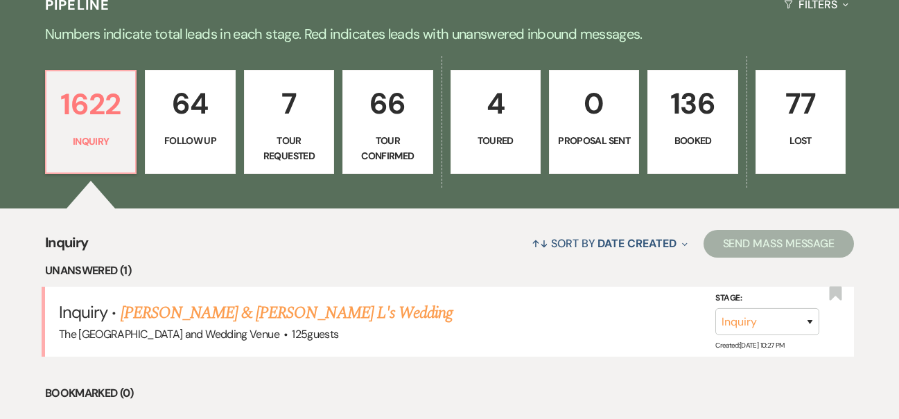
scroll to position [360, 0]
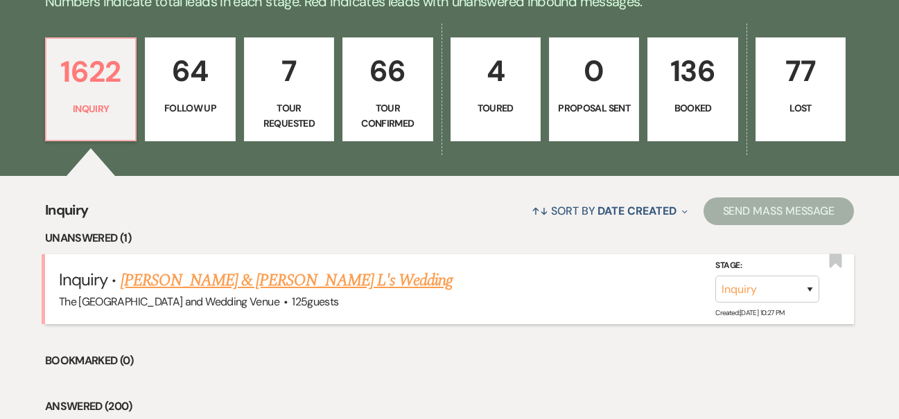
click at [245, 278] on link "[PERSON_NAME] & [PERSON_NAME] L's Wedding" at bounding box center [287, 280] width 333 height 25
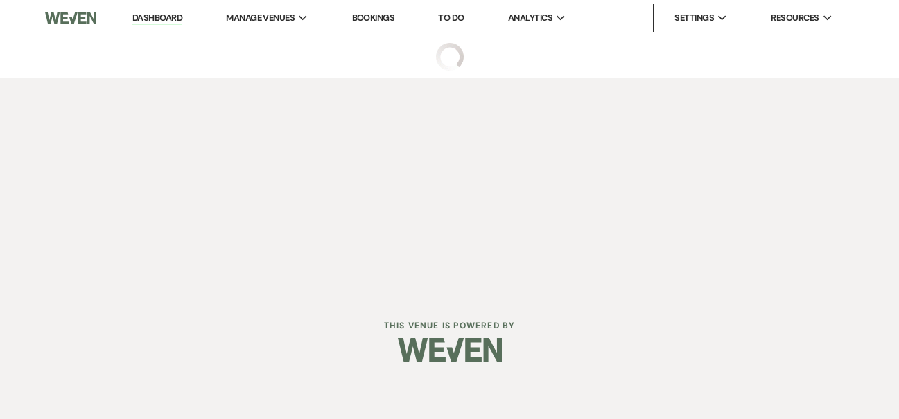
select select "17"
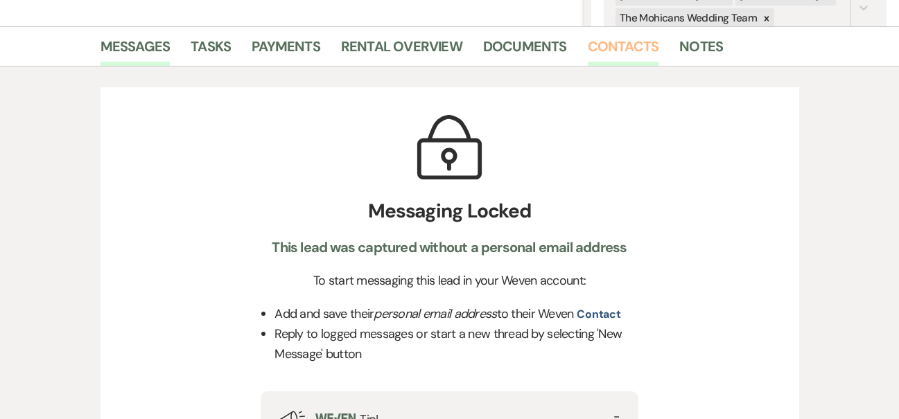
click at [611, 56] on link "Contacts" at bounding box center [623, 50] width 71 height 31
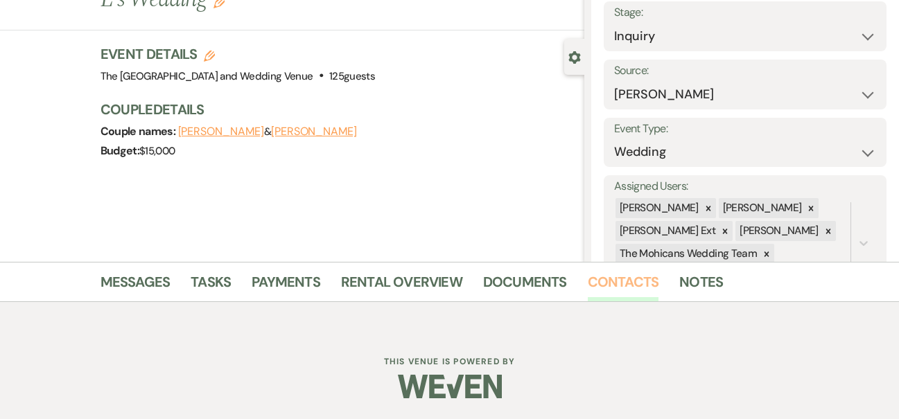
scroll to position [322, 0]
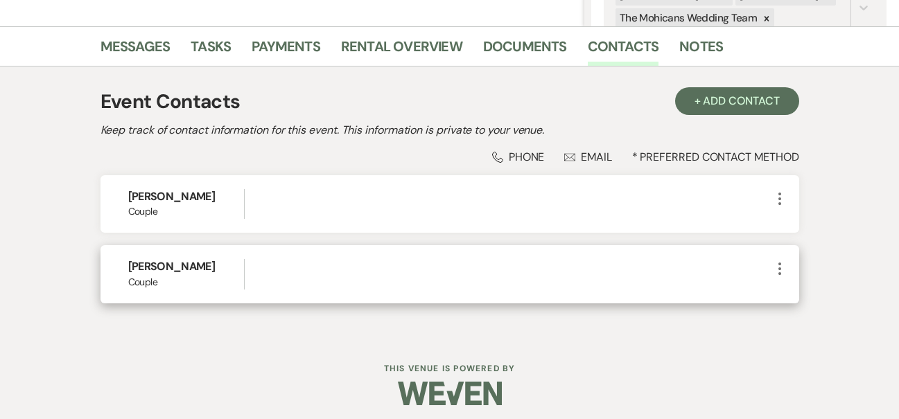
click at [781, 268] on icon "More" at bounding box center [780, 269] width 17 height 17
click at [803, 295] on button "Pencil Edit" at bounding box center [813, 296] width 82 height 24
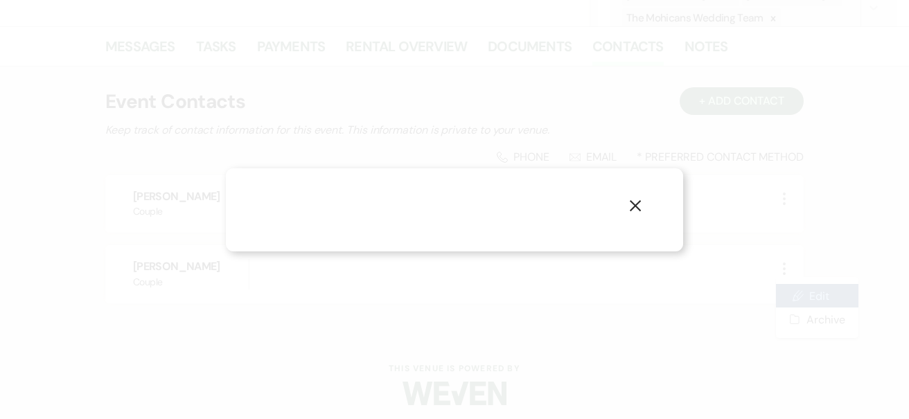
select select "1"
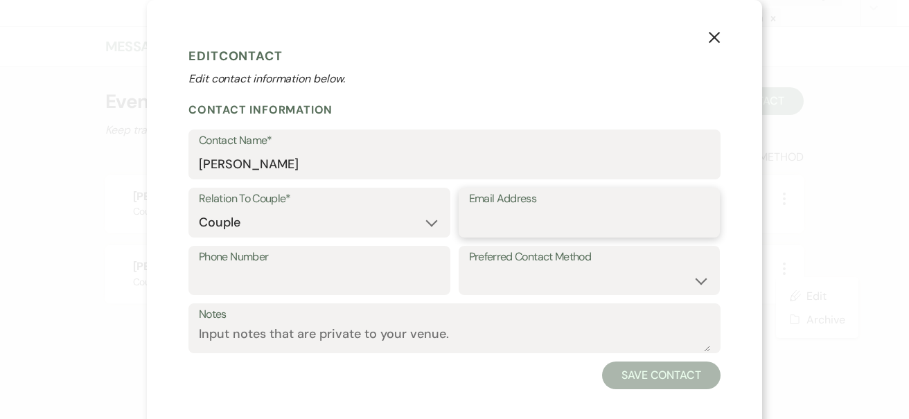
click at [496, 220] on input "Email Address" at bounding box center [589, 222] width 241 height 27
paste input "[EMAIL_ADDRESS][DOMAIN_NAME]"
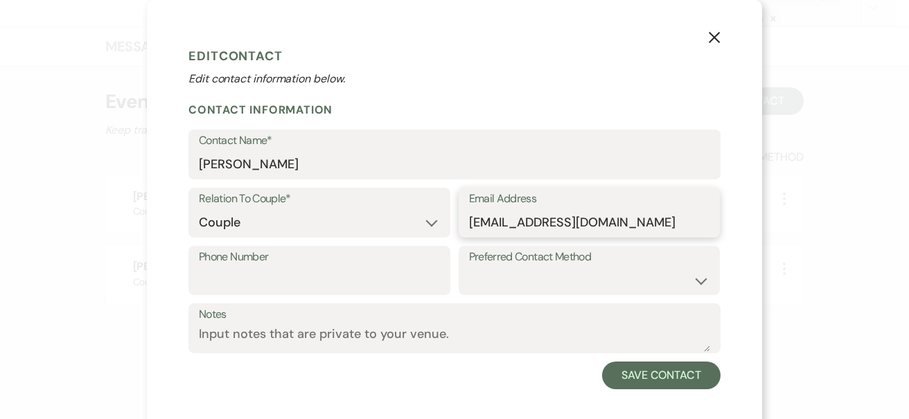
type input "[EMAIL_ADDRESS][DOMAIN_NAME]"
click at [367, 272] on input "Phone Number" at bounding box center [319, 280] width 241 height 27
paste input "[PHONE_NUMBER]"
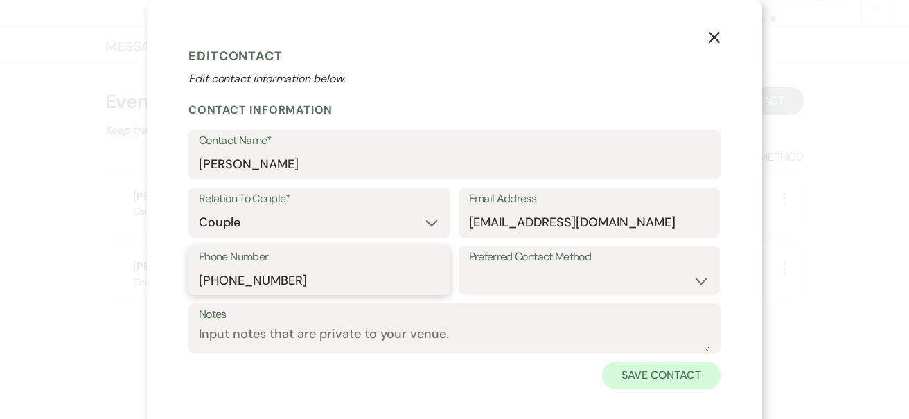
type input "[PHONE_NUMBER]"
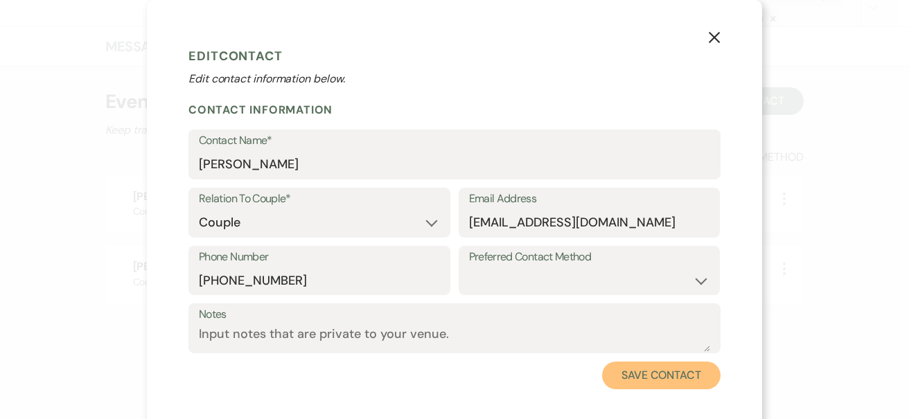
click at [618, 372] on button "Save Contact" at bounding box center [661, 376] width 119 height 28
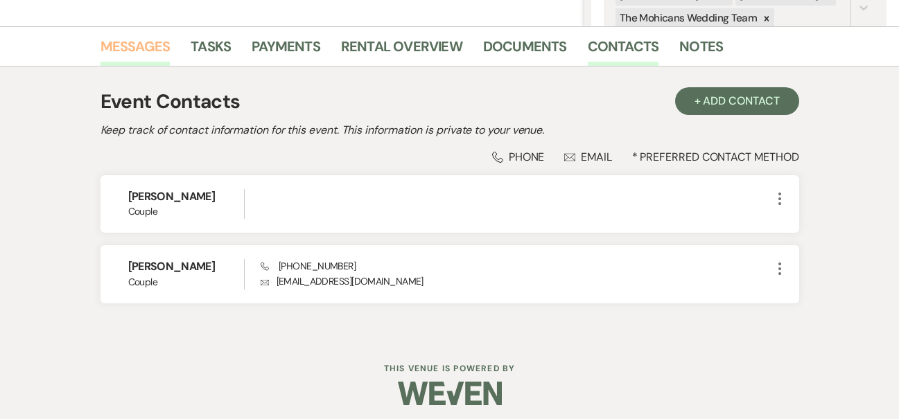
click at [130, 44] on link "Messages" at bounding box center [136, 50] width 70 height 31
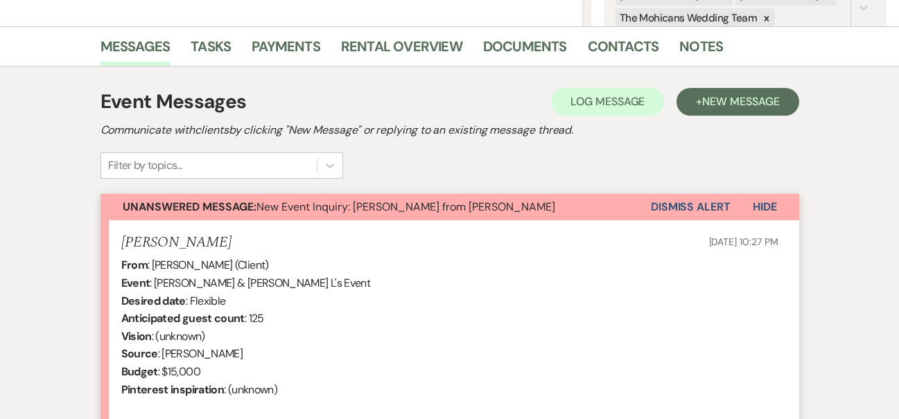
click at [656, 236] on div "[PERSON_NAME] [DATE] 10:27 PM" at bounding box center [449, 242] width 657 height 17
click at [665, 211] on button "Dismiss Alert" at bounding box center [691, 207] width 80 height 26
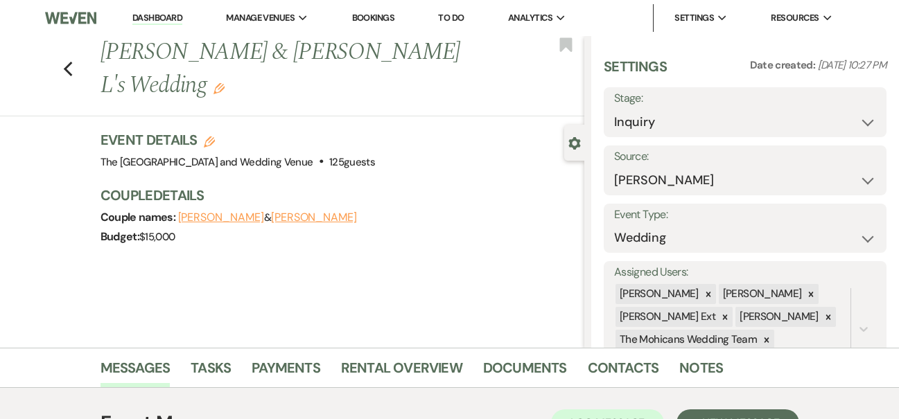
click at [165, 19] on link "Dashboard" at bounding box center [157, 18] width 50 height 13
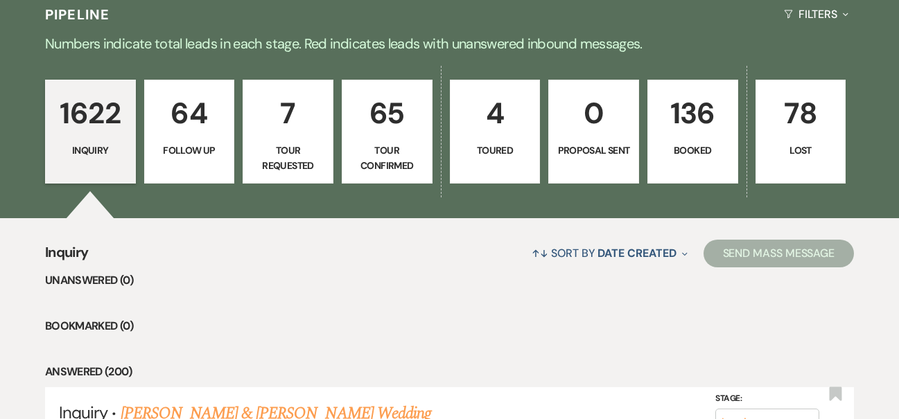
scroll to position [449, 0]
